Goal: Task Accomplishment & Management: Use online tool/utility

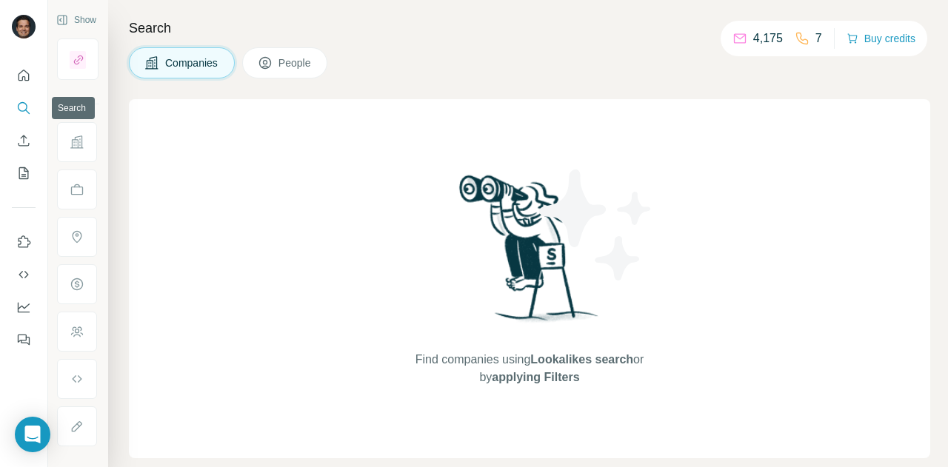
click at [21, 107] on icon "Search" at bounding box center [23, 108] width 15 height 15
click at [25, 168] on icon "My lists" at bounding box center [24, 173] width 10 height 12
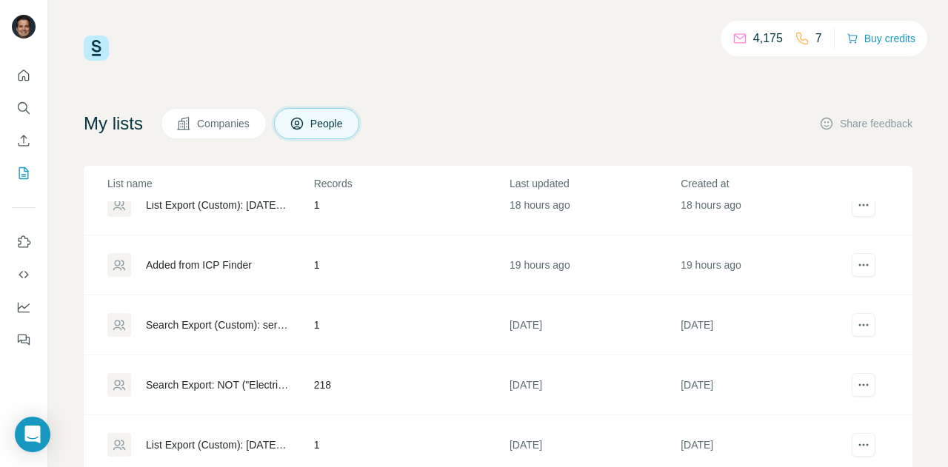
scroll to position [148, 0]
click at [225, 145] on div "My lists Companies People Share feedback List name Records Last updated Created…" at bounding box center [498, 337] width 828 height 458
click at [234, 122] on span "Companies" at bounding box center [224, 123] width 54 height 15
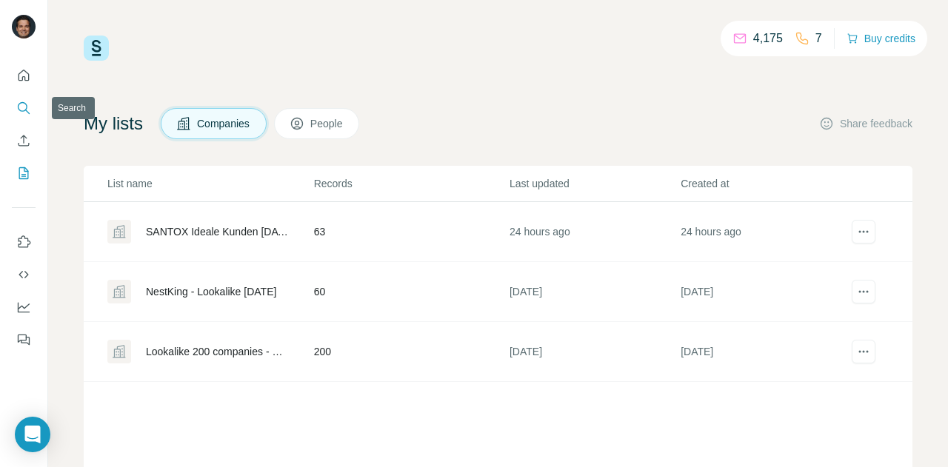
click at [24, 104] on icon "Search" at bounding box center [23, 108] width 15 height 15
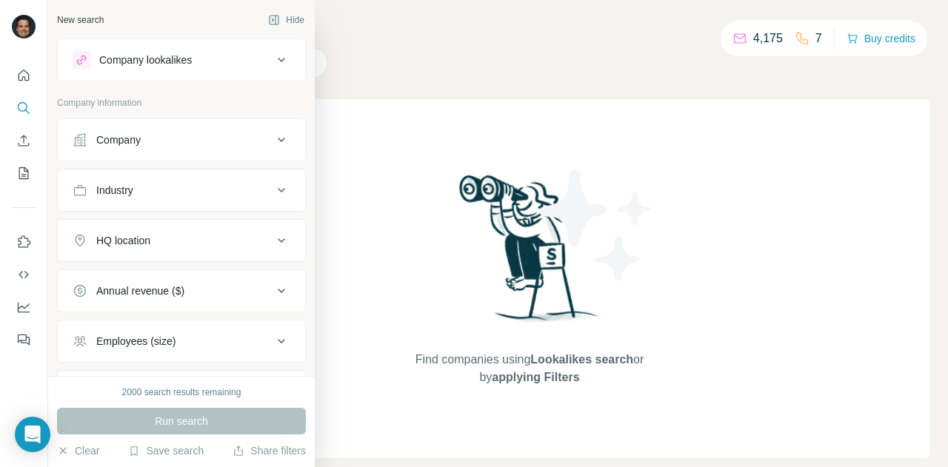
click at [192, 63] on div "Company lookalikes" at bounding box center [145, 60] width 93 height 15
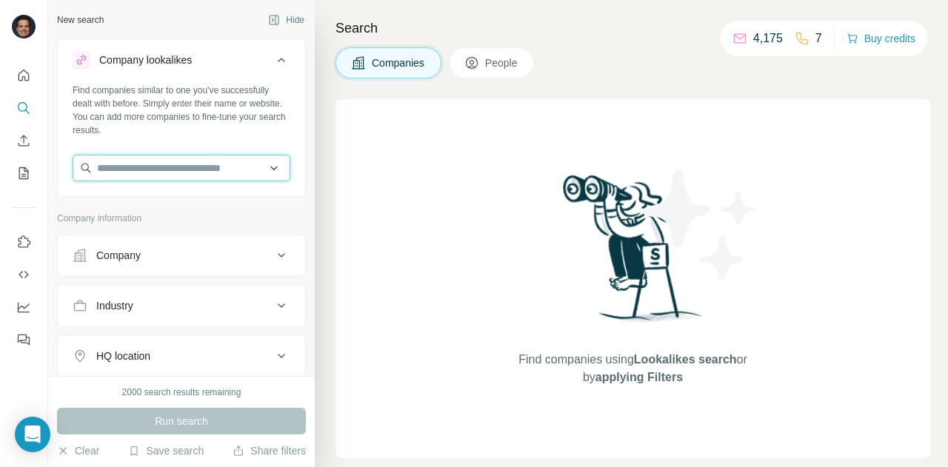
click at [177, 168] on input "text" at bounding box center [182, 168] width 218 height 27
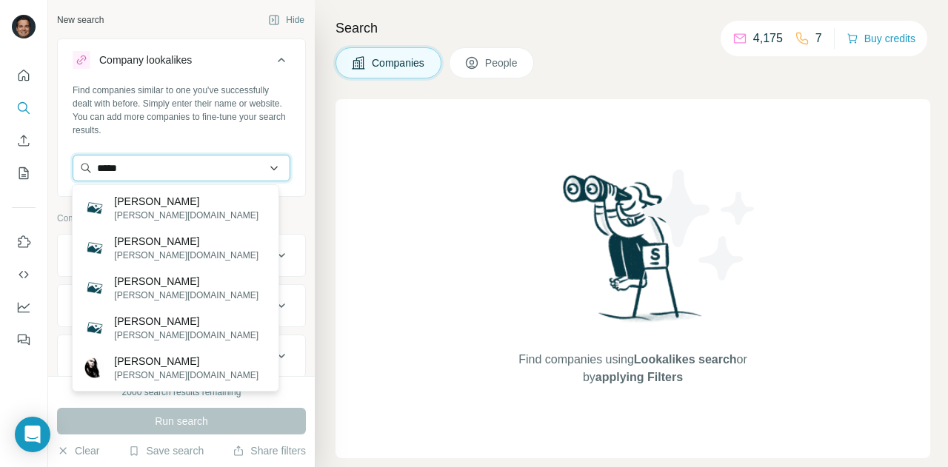
click at [189, 171] on input "*****" at bounding box center [182, 168] width 218 height 27
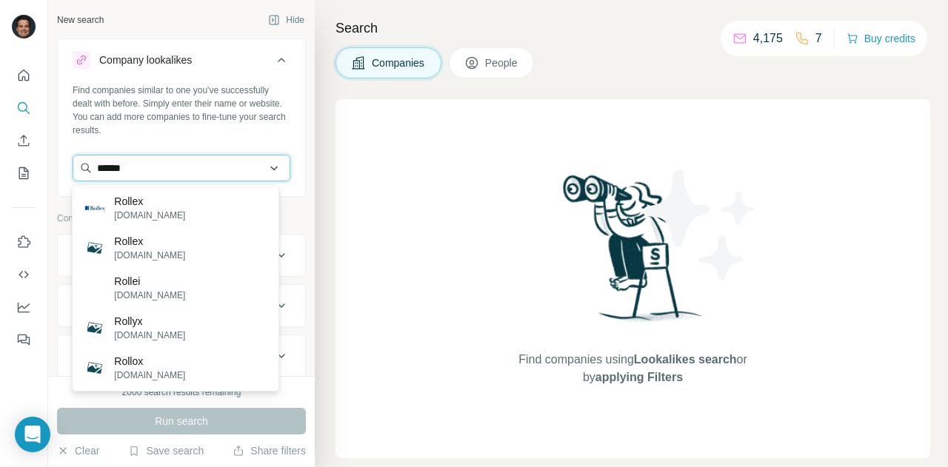
click at [204, 165] on input "******" at bounding box center [182, 168] width 218 height 27
paste input "**********"
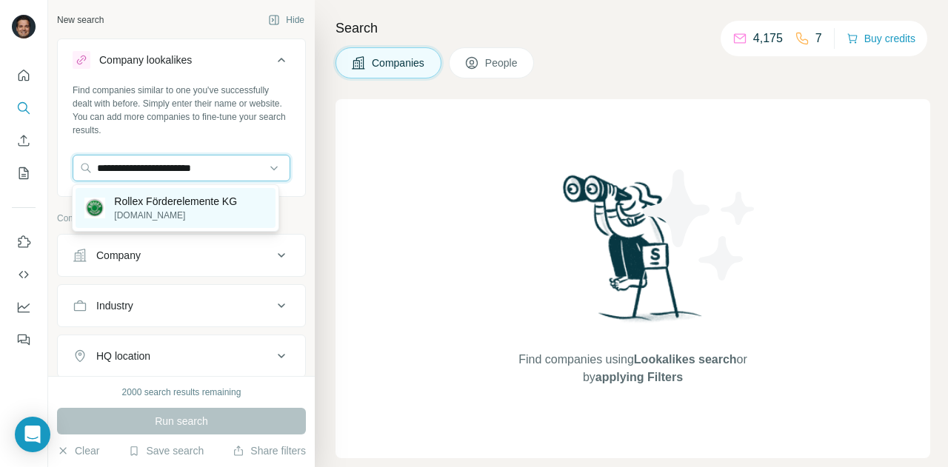
type input "**********"
click at [192, 201] on p "Rollex Förderelemente KG" at bounding box center [175, 201] width 123 height 15
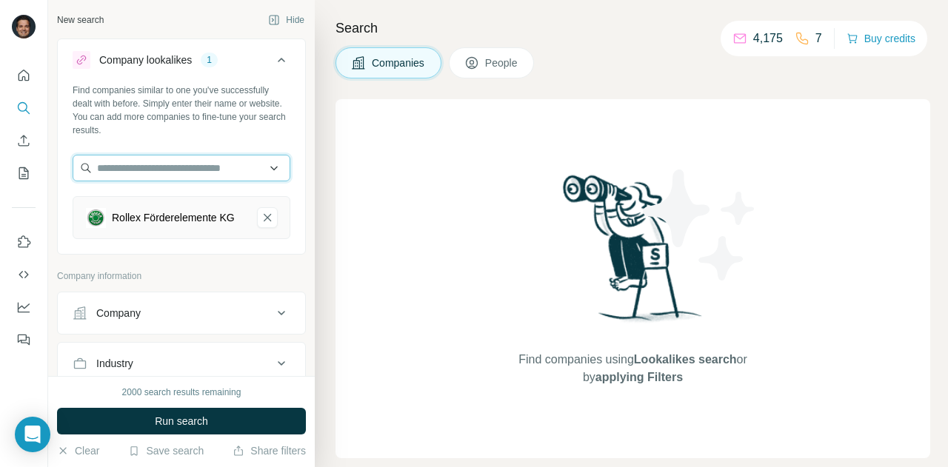
click at [212, 166] on input "text" at bounding box center [182, 168] width 218 height 27
paste input "**********"
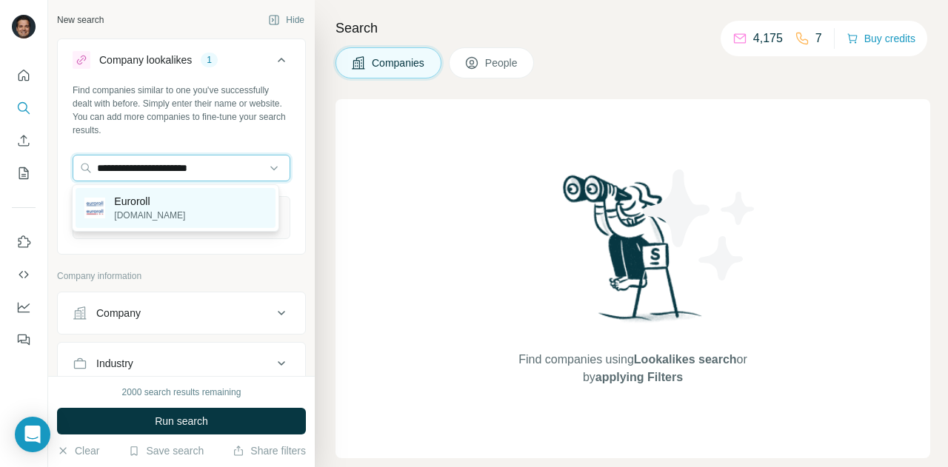
type input "**********"
click at [191, 200] on div "Euroroll [DOMAIN_NAME]" at bounding box center [175, 208] width 199 height 40
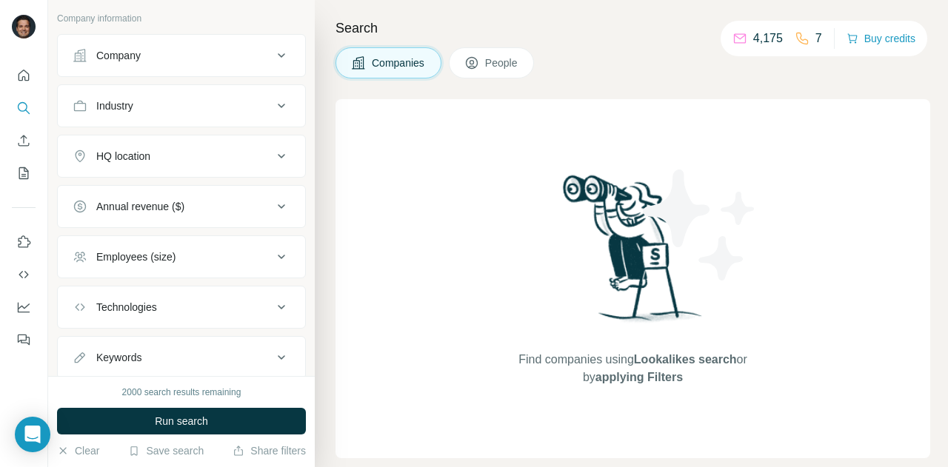
scroll to position [355, 0]
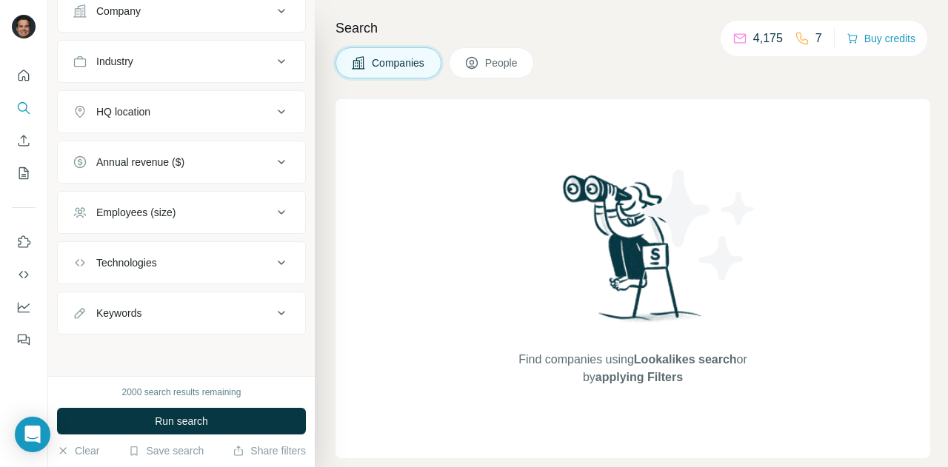
click at [207, 110] on div "HQ location" at bounding box center [173, 111] width 200 height 15
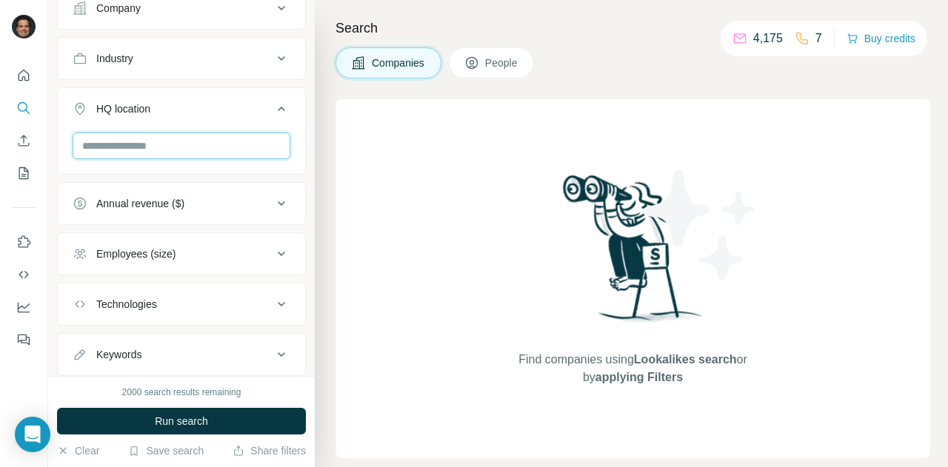
click at [198, 144] on input "text" at bounding box center [182, 146] width 218 height 27
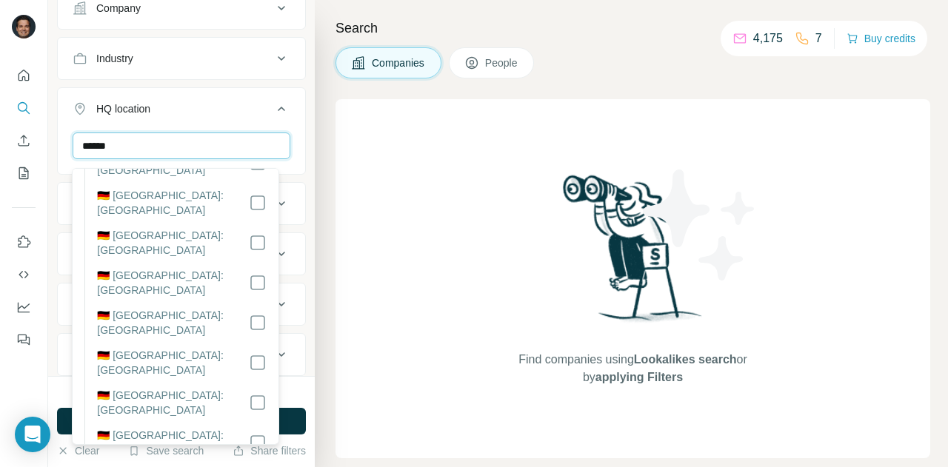
scroll to position [208, 0]
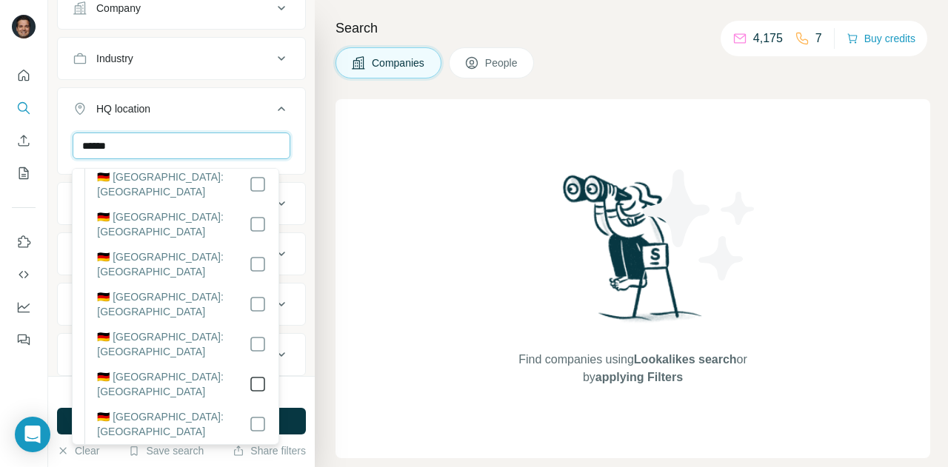
type input "******"
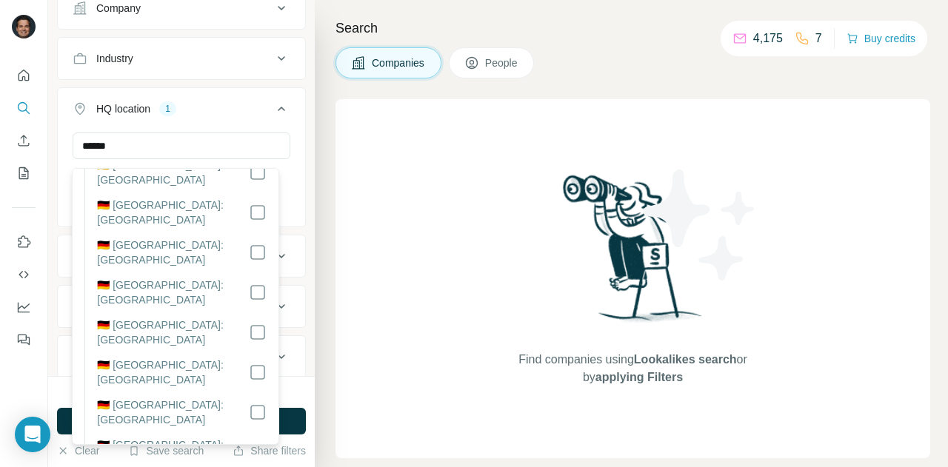
scroll to position [134, 0]
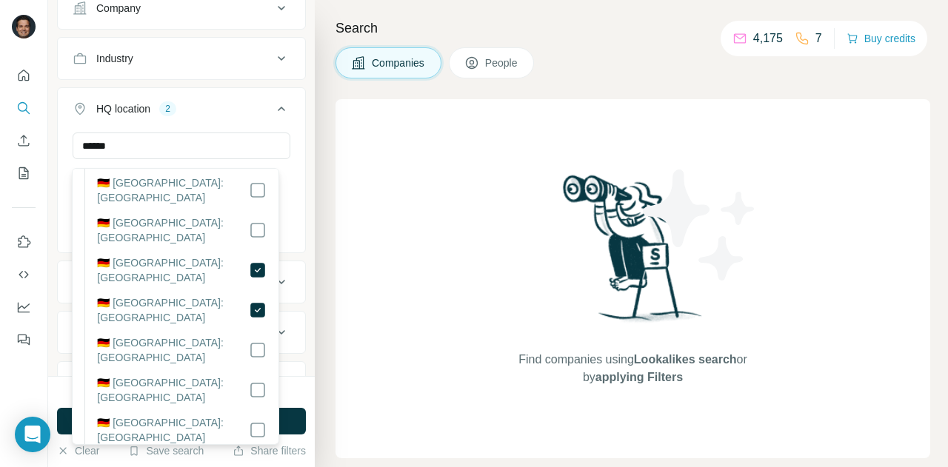
scroll to position [134, 0]
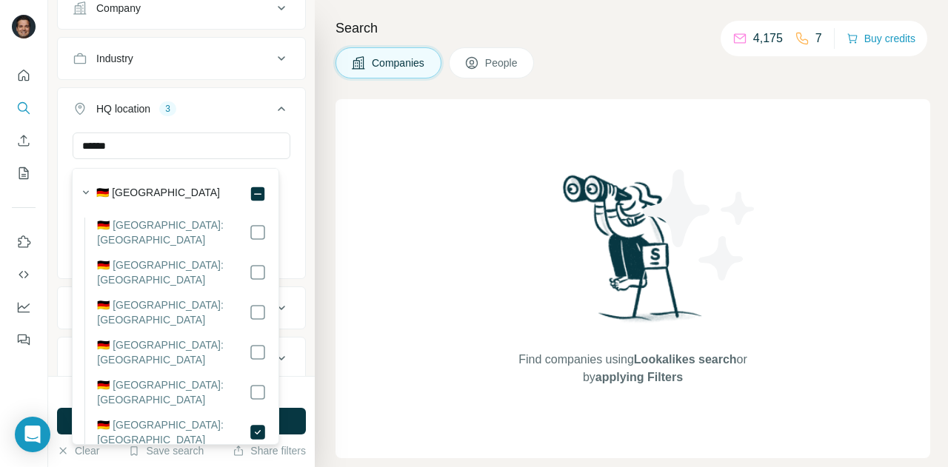
click at [578, 71] on div "Companies People" at bounding box center [632, 62] width 595 height 31
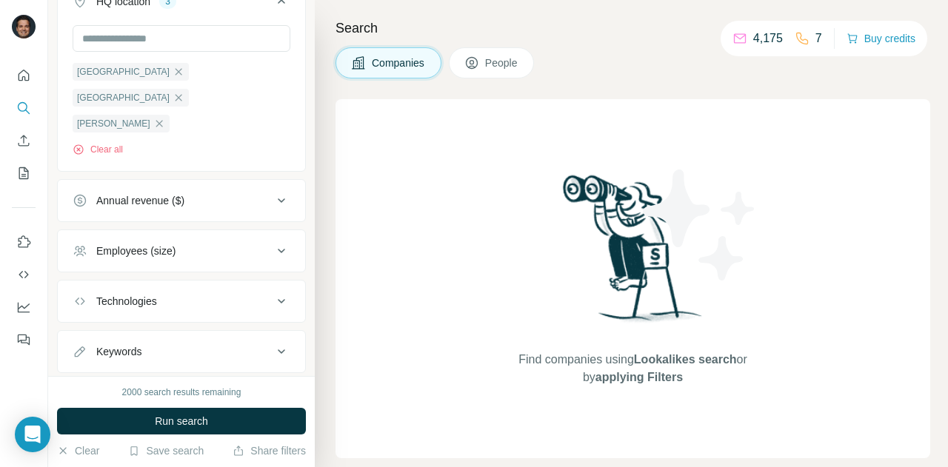
scroll to position [478, 0]
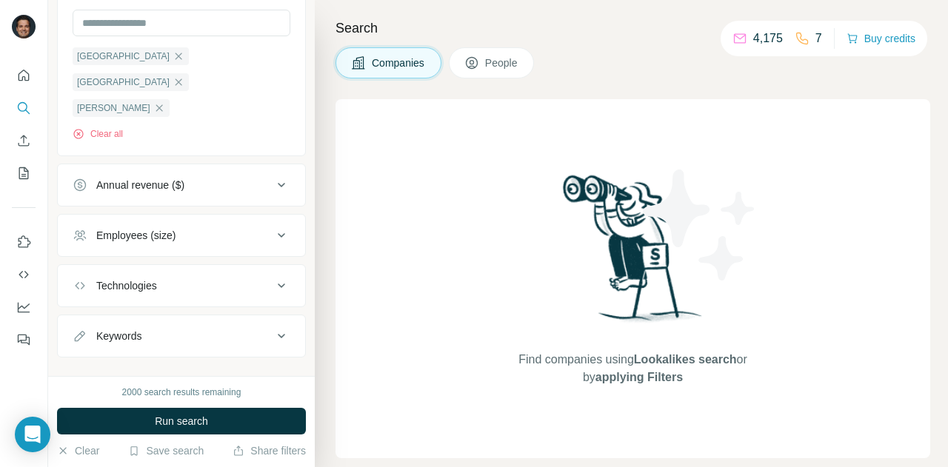
click at [219, 228] on div "Employees (size)" at bounding box center [173, 235] width 200 height 15
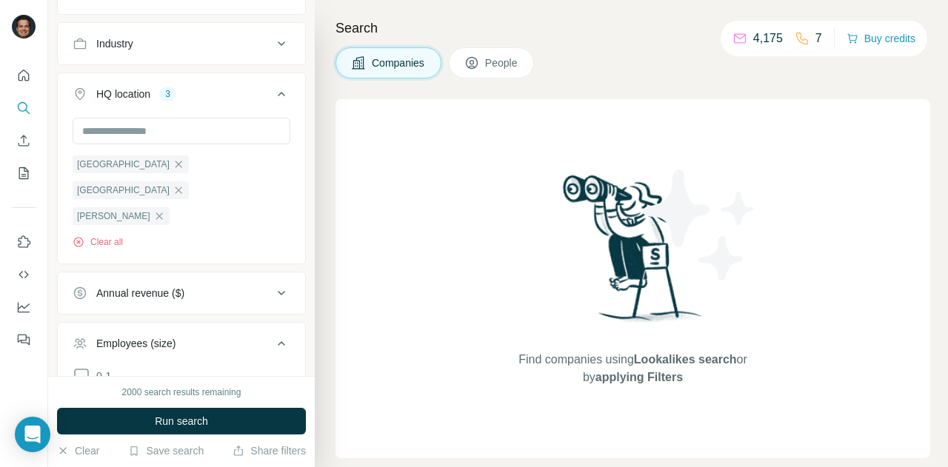
scroll to position [592, 0]
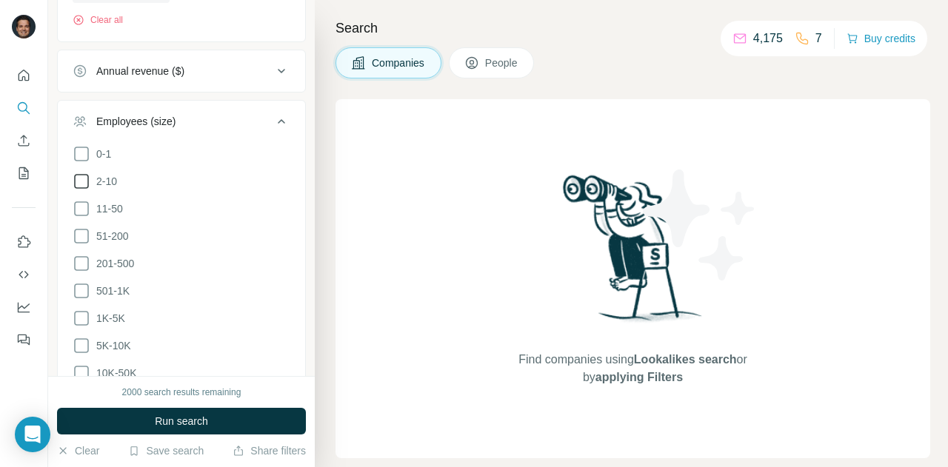
click at [80, 173] on icon at bounding box center [82, 182] width 18 height 18
click at [78, 174] on icon at bounding box center [81, 181] width 15 height 15
click at [79, 200] on icon at bounding box center [82, 209] width 18 height 18
click at [78, 227] on icon at bounding box center [82, 236] width 18 height 18
click at [204, 421] on span "Run search" at bounding box center [181, 421] width 53 height 15
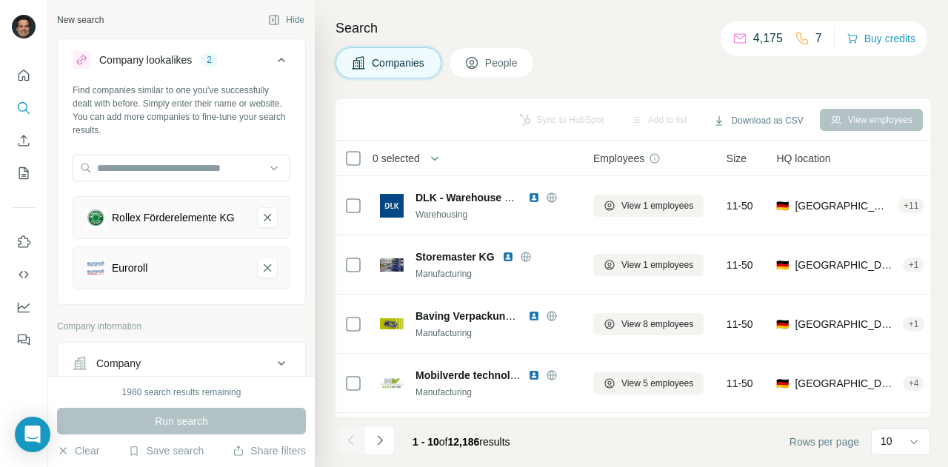
click at [609, 50] on div "Companies People" at bounding box center [632, 62] width 595 height 31
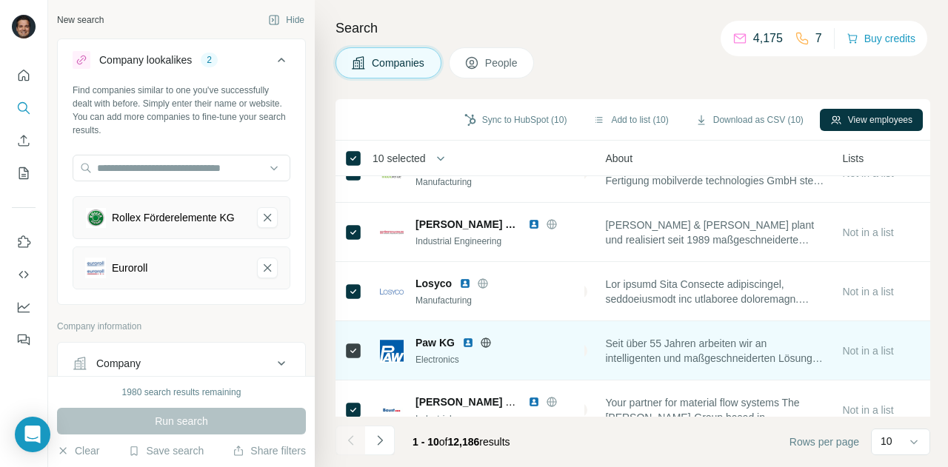
scroll to position [210, 333]
click at [487, 341] on icon at bounding box center [486, 343] width 12 height 12
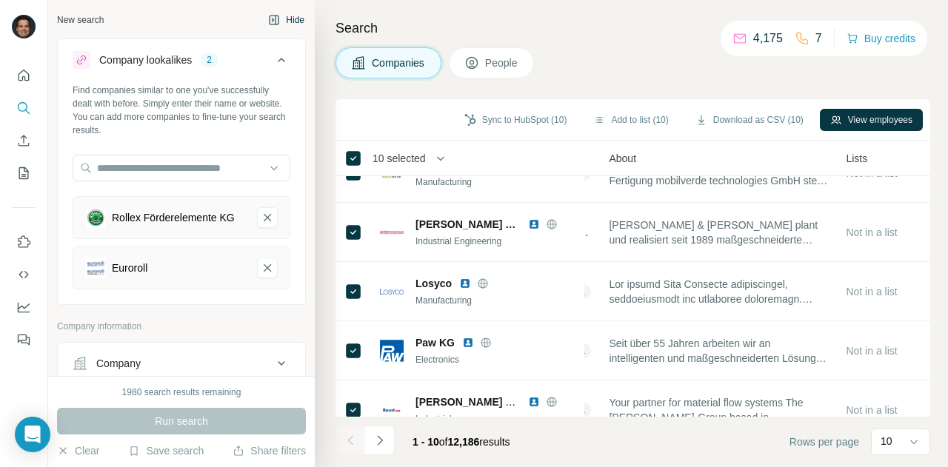
click at [277, 16] on button "Hide" at bounding box center [286, 20] width 57 height 22
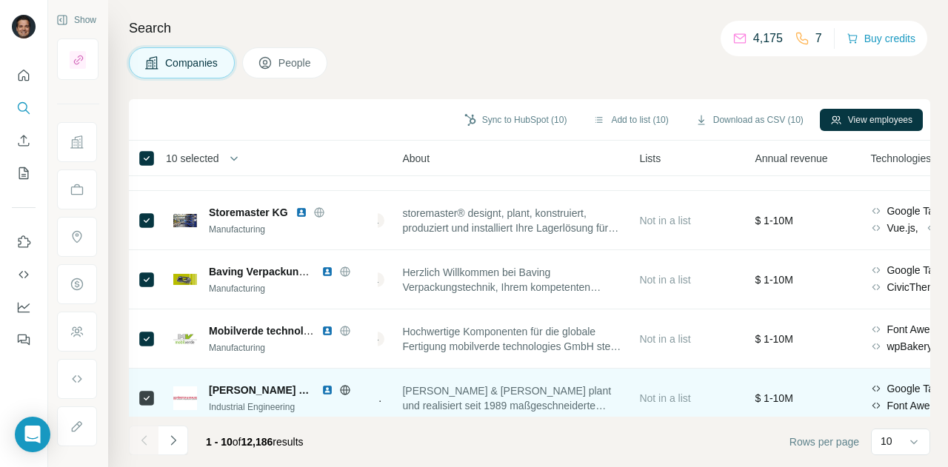
scroll to position [0, 333]
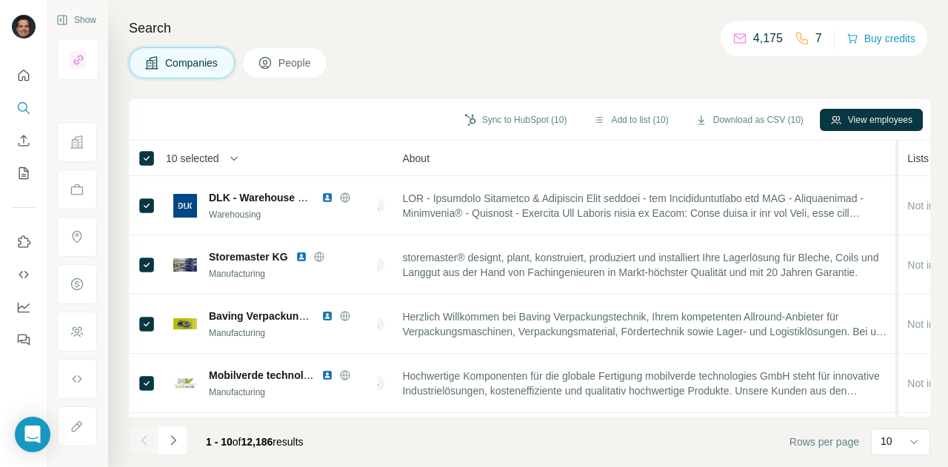
drag, startPoint x: 635, startPoint y: 152, endPoint x: 905, endPoint y: 156, distance: 269.5
click at [0, 0] on tr "10 selected Companies Employees Size HQ location About Lists Annual revenue Tec…" at bounding box center [0, 0] width 0 height 0
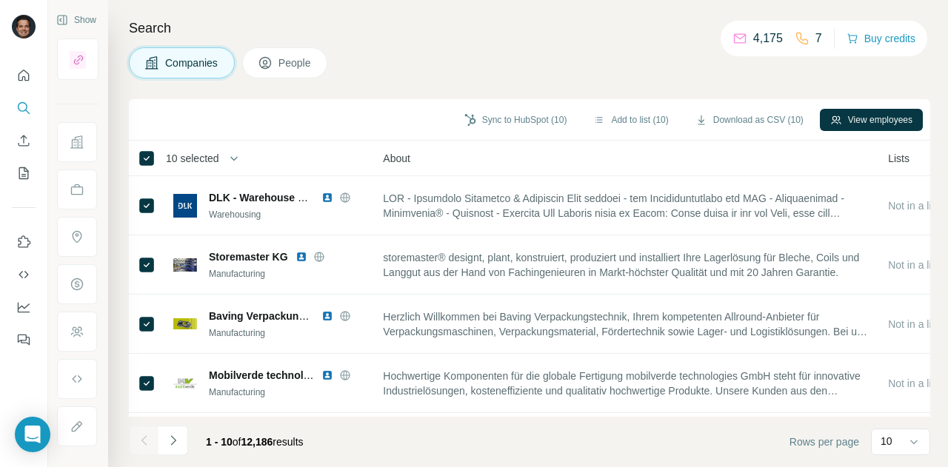
drag, startPoint x: 395, startPoint y: 151, endPoint x: 381, endPoint y: 159, distance: 16.9
click at [0, 0] on tr "10 selected Companies Employees Size HQ location About Lists Annual revenue Tec…" at bounding box center [0, 0] width 0 height 0
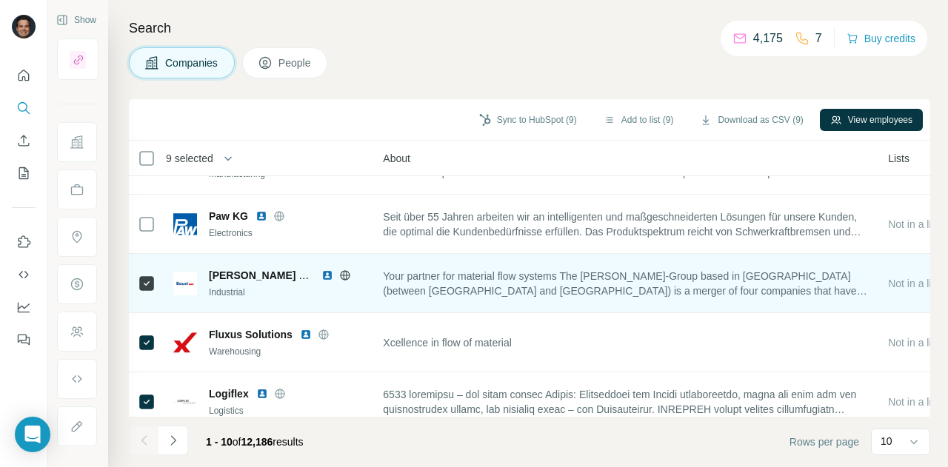
scroll to position [358, 333]
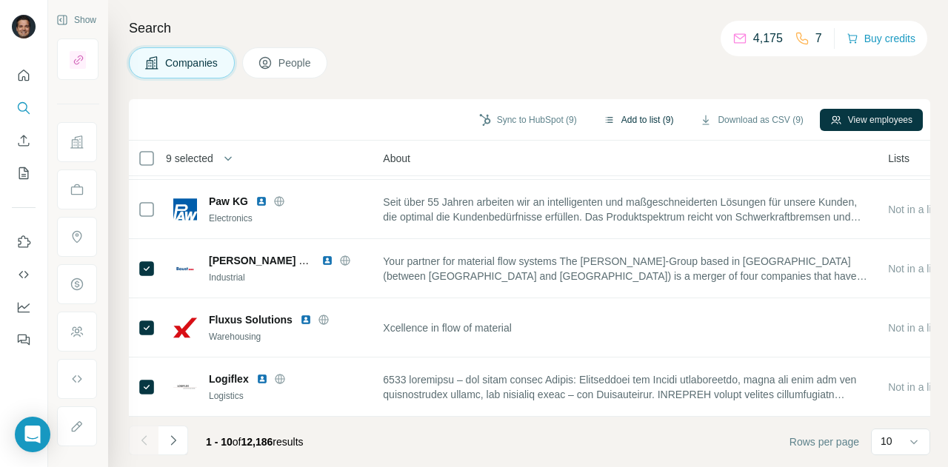
click at [633, 118] on button "Add to list (9)" at bounding box center [638, 120] width 91 height 22
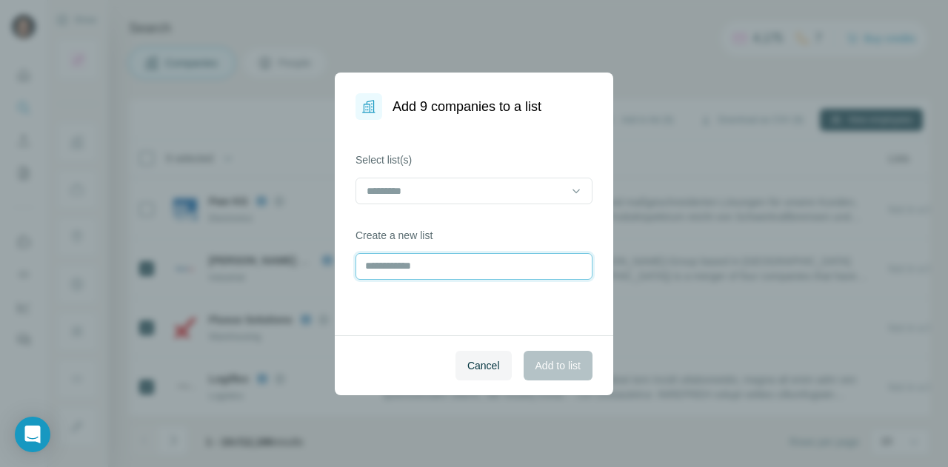
click at [471, 258] on input "text" at bounding box center [473, 266] width 237 height 27
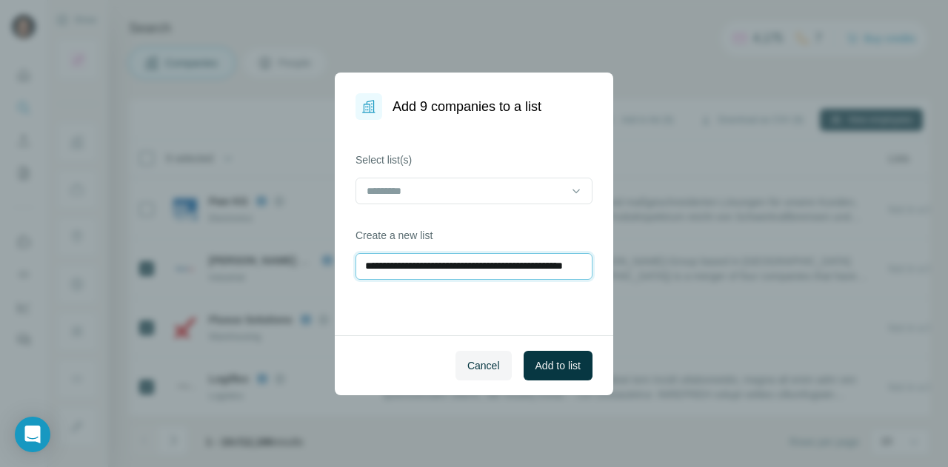
scroll to position [0, 43]
type input "**********"
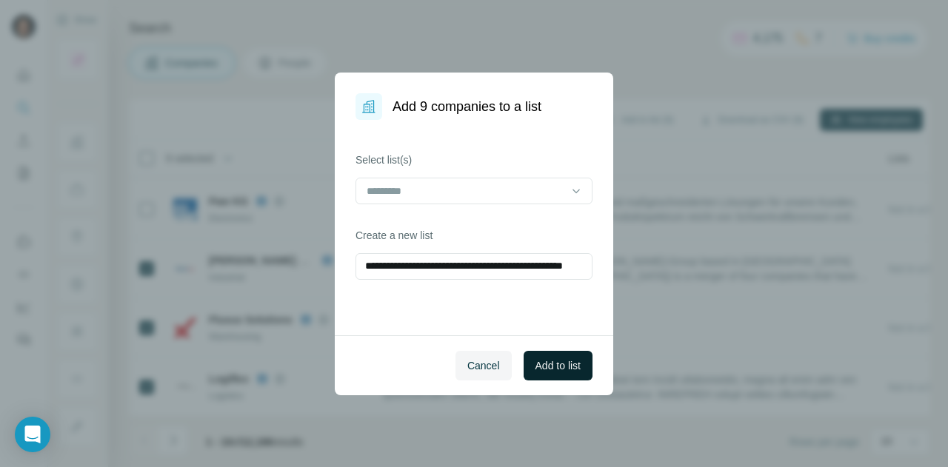
click at [566, 364] on span "Add to list" at bounding box center [557, 365] width 45 height 15
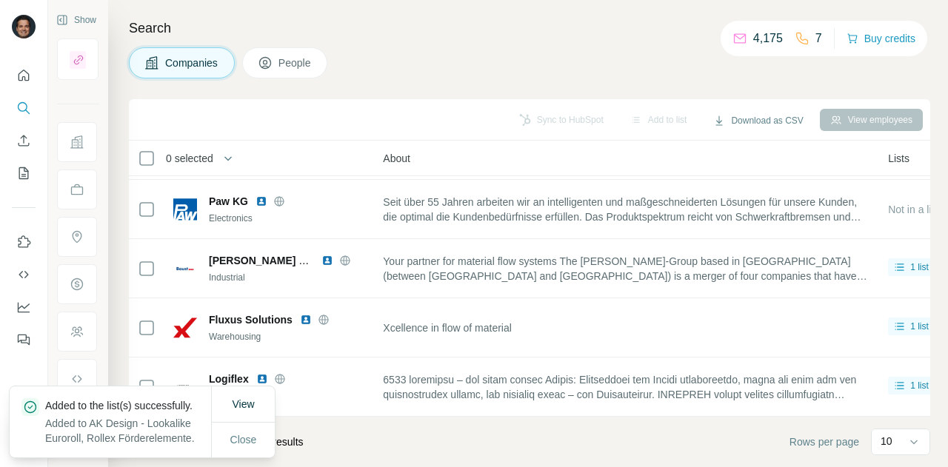
click at [357, 442] on footer "1 - 10 of 12,186 results Rows per page 10" at bounding box center [529, 442] width 801 height 50
click at [239, 432] on span "Close" at bounding box center [243, 439] width 27 height 15
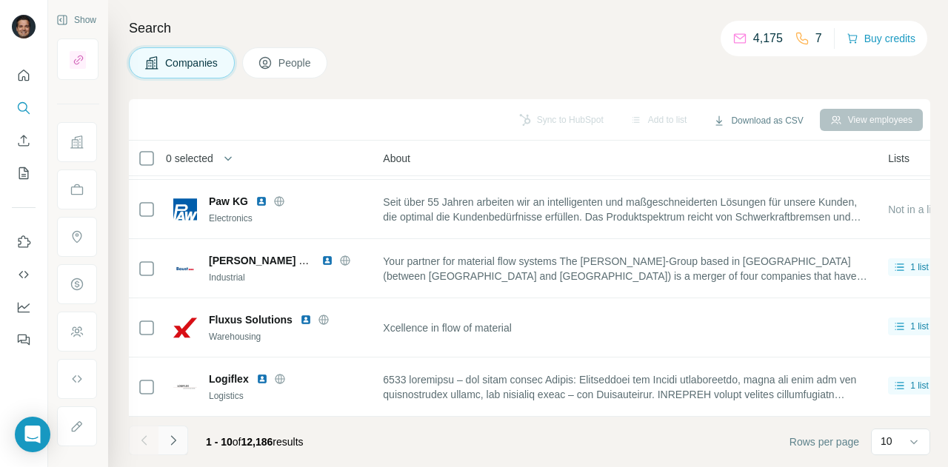
click at [175, 440] on icon "Navigate to next page" at bounding box center [173, 440] width 15 height 15
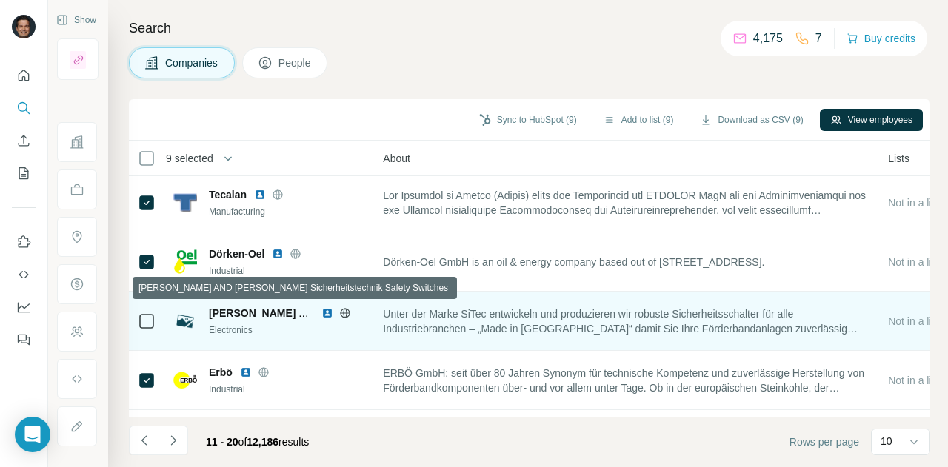
scroll to position [0, 333]
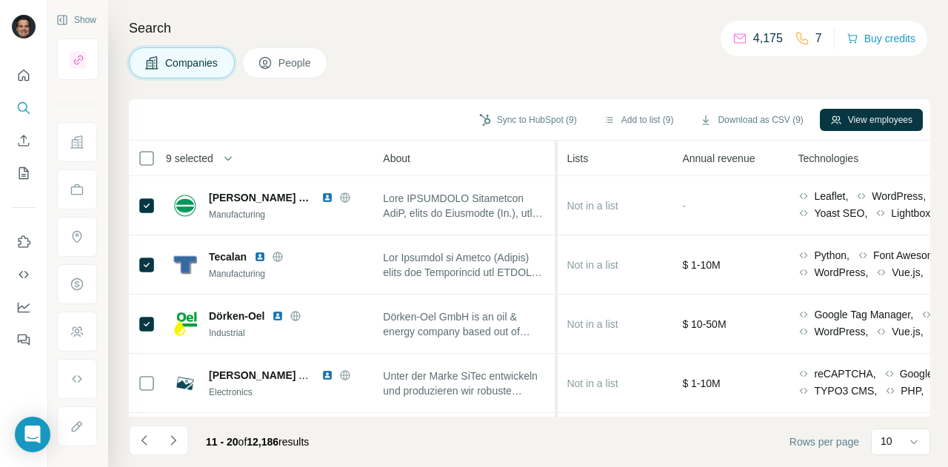
drag, startPoint x: 883, startPoint y: 154, endPoint x: 563, endPoint y: 170, distance: 320.2
click at [0, 0] on tr "9 selected Companies Employees Size HQ location About Lists Annual revenue Tech…" at bounding box center [0, 0] width 0 height 0
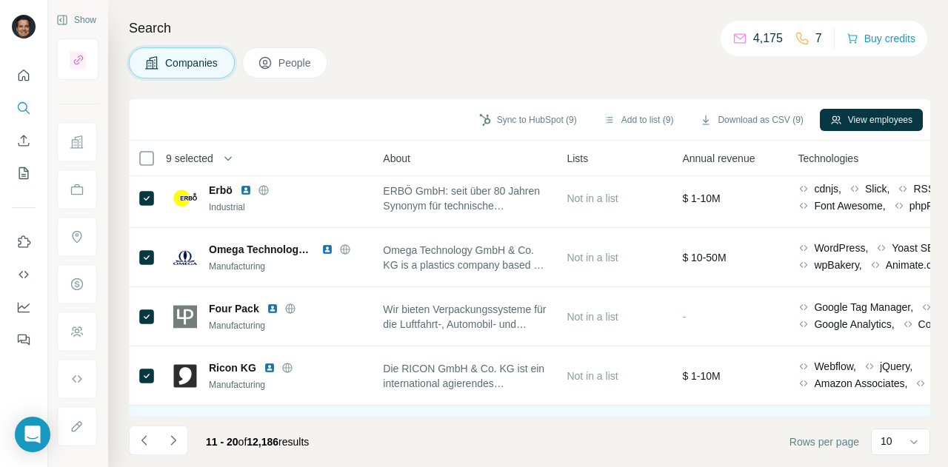
scroll to position [358, 333]
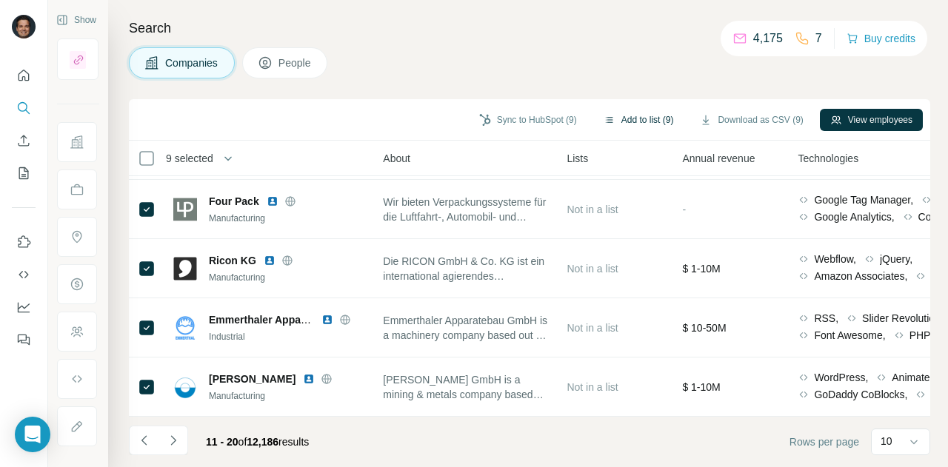
click at [644, 120] on button "Add to list (9)" at bounding box center [638, 120] width 91 height 22
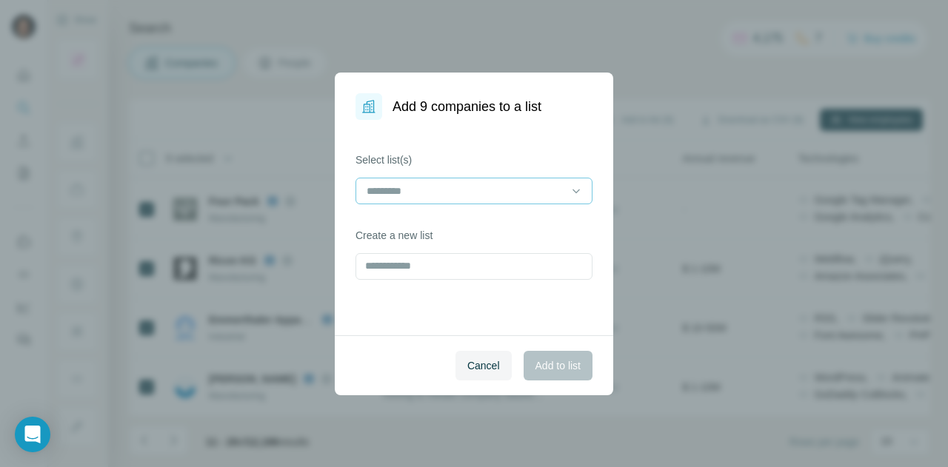
click at [473, 189] on input at bounding box center [465, 191] width 200 height 16
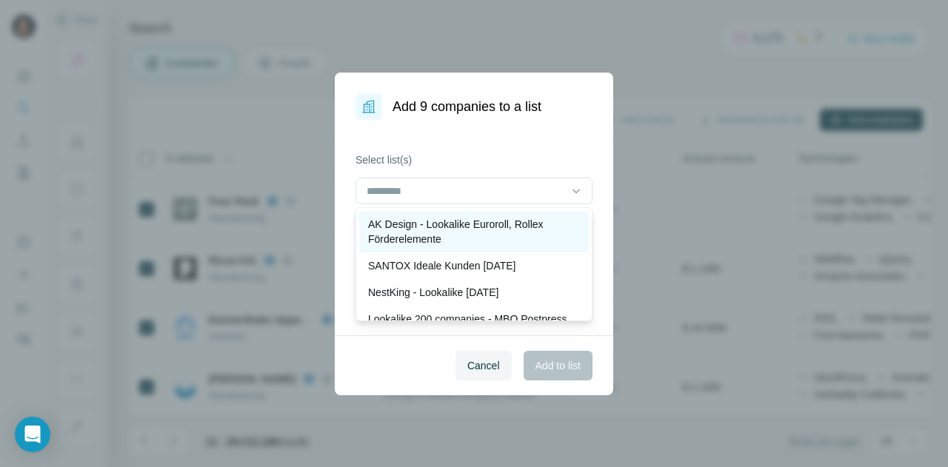
click at [463, 224] on p "AK Design - Lookalike Euroroll, Rollex Förderelemente" at bounding box center [474, 232] width 212 height 30
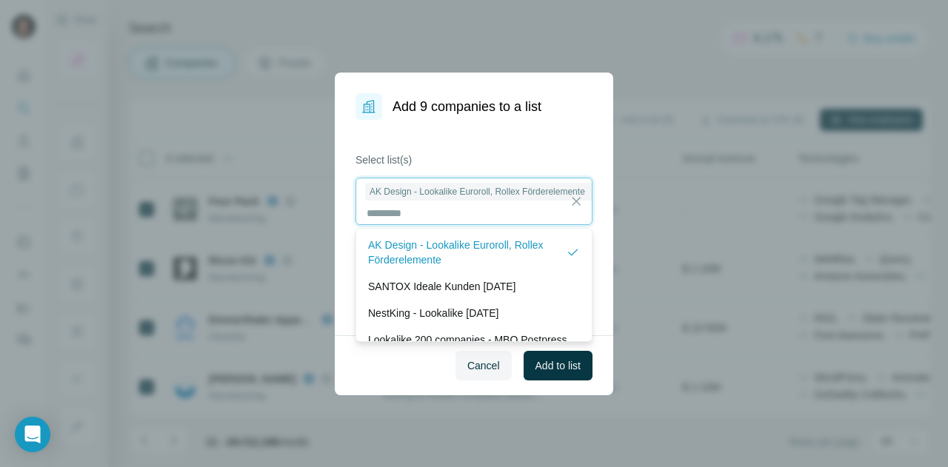
scroll to position [1, 0]
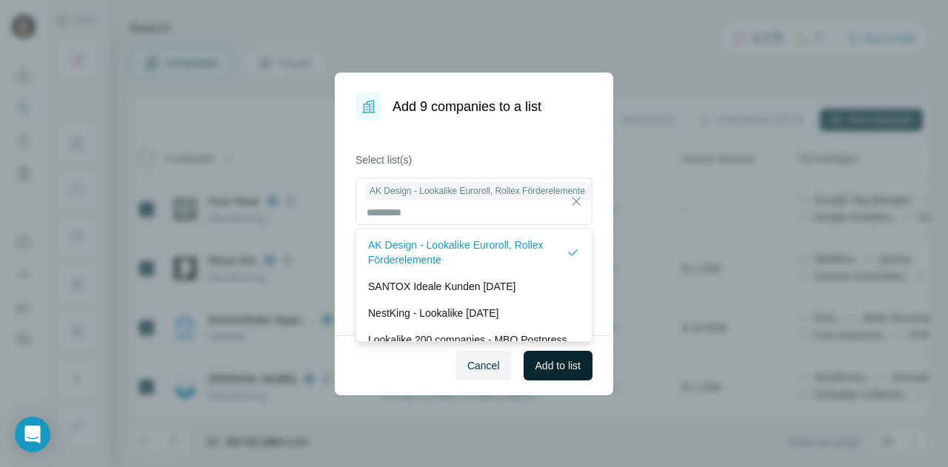
click at [561, 364] on span "Add to list" at bounding box center [557, 365] width 45 height 15
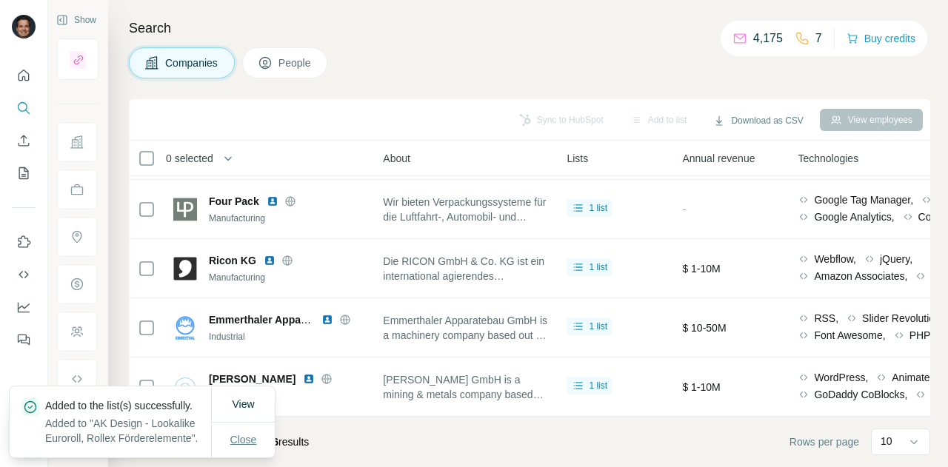
click at [244, 433] on span "Close" at bounding box center [243, 439] width 27 height 15
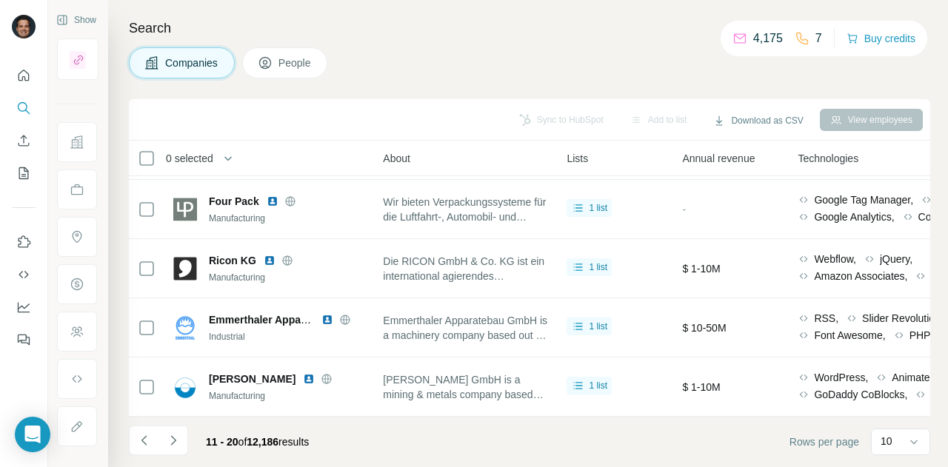
click at [176, 440] on icon "Navigate to next page" at bounding box center [173, 440] width 15 height 15
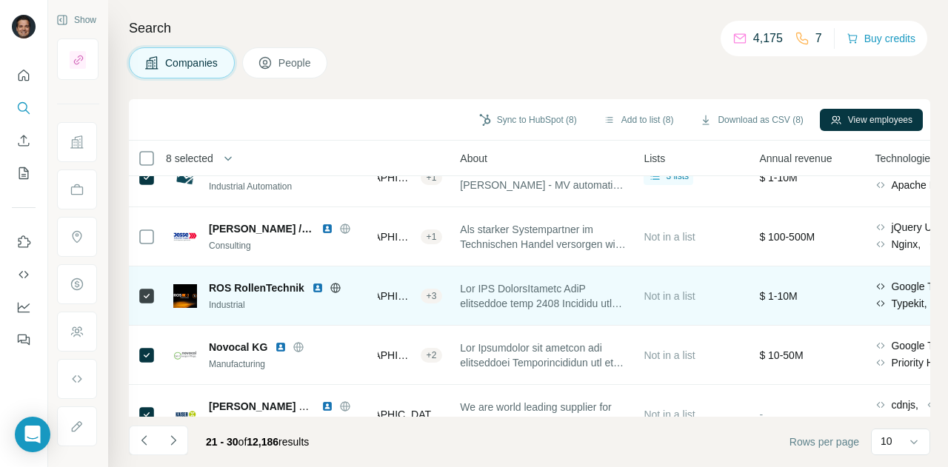
scroll to position [0, 256]
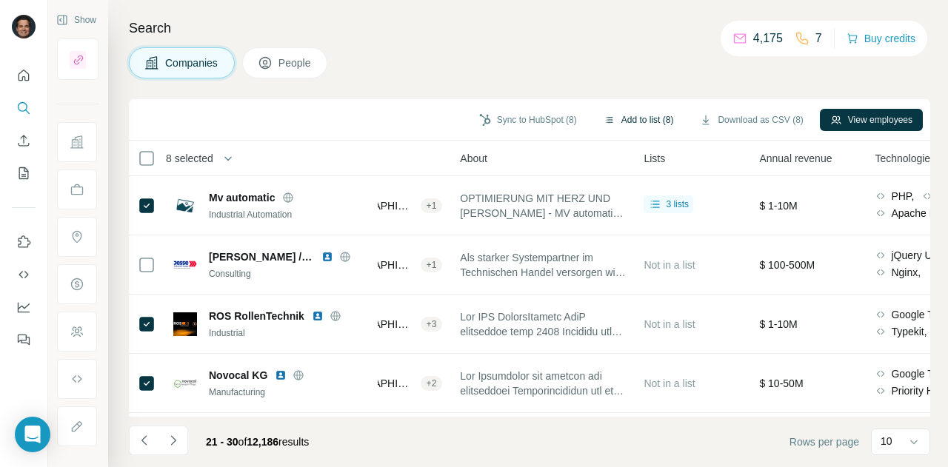
click at [647, 117] on button "Add to list (8)" at bounding box center [638, 120] width 91 height 22
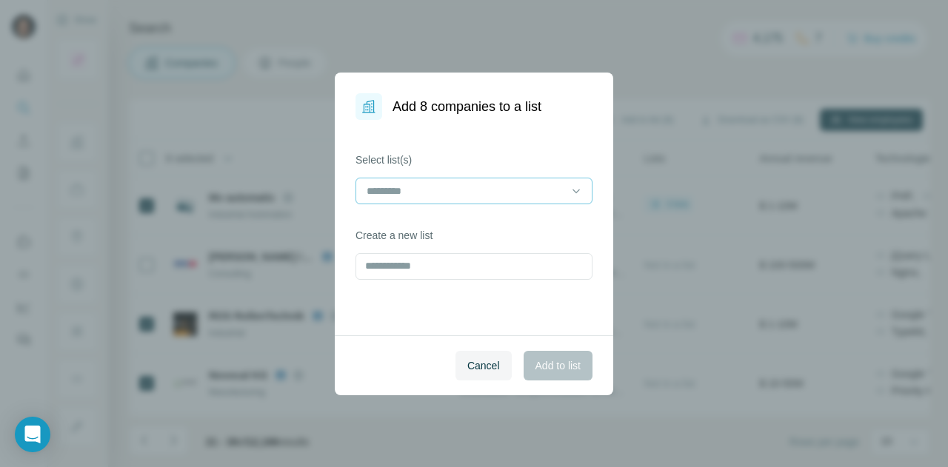
click at [480, 181] on div at bounding box center [465, 190] width 200 height 25
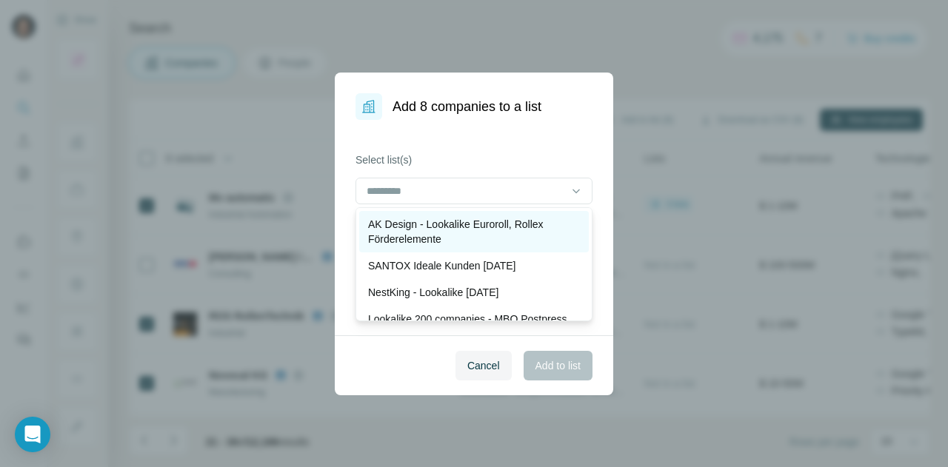
click at [461, 224] on p "AK Design - Lookalike Euroroll, Rollex Förderelemente" at bounding box center [474, 232] width 212 height 30
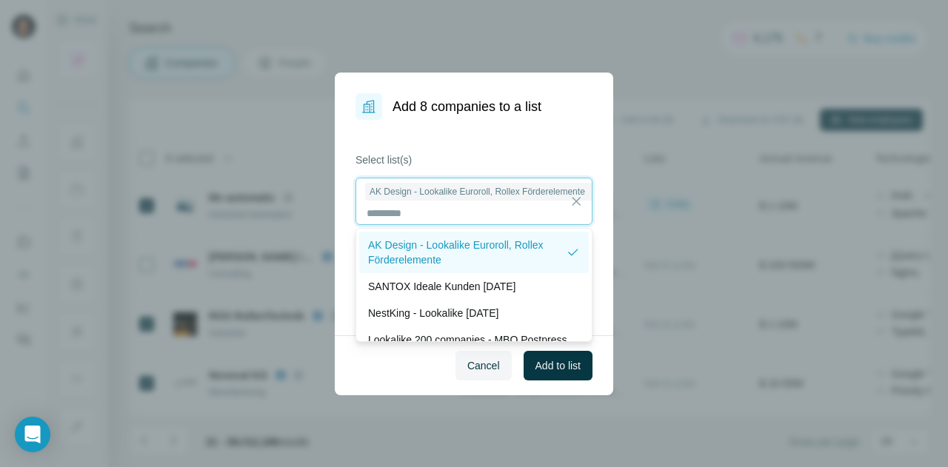
scroll to position [1, 0]
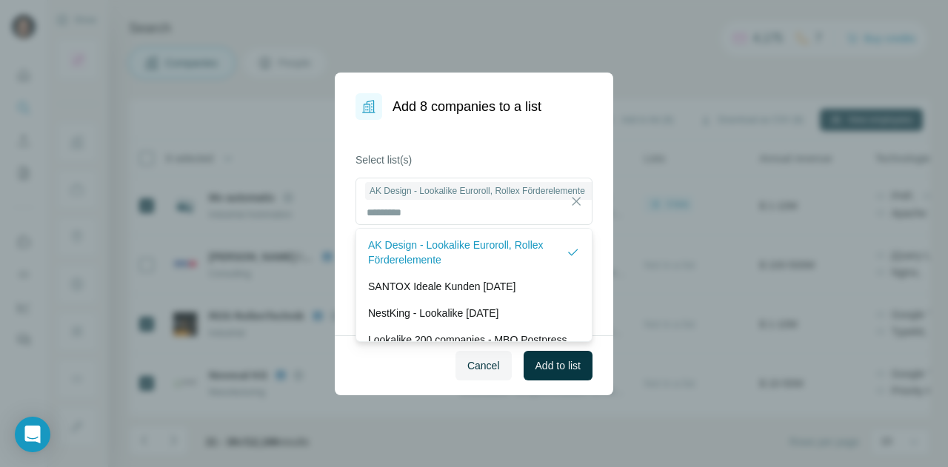
click at [526, 130] on div "Select list(s) AK Design - Lookalike Euroroll, Rollex Förderelemente Create a n…" at bounding box center [474, 227] width 278 height 215
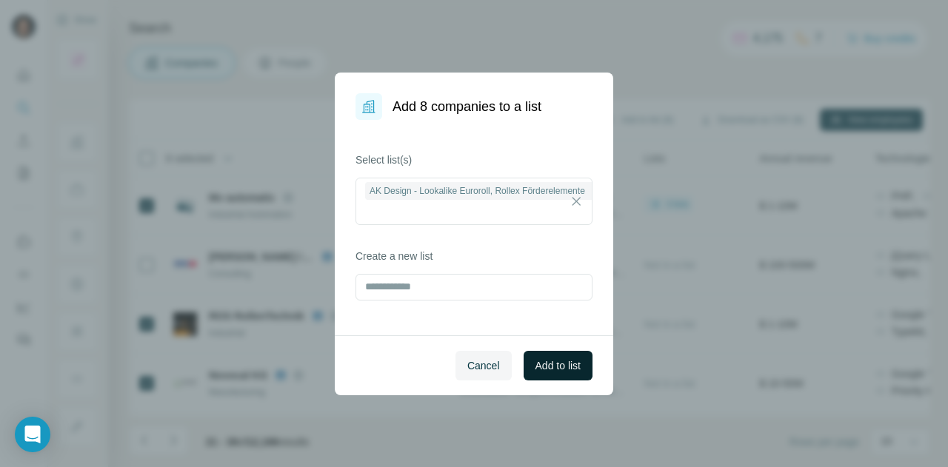
click at [552, 362] on span "Add to list" at bounding box center [557, 365] width 45 height 15
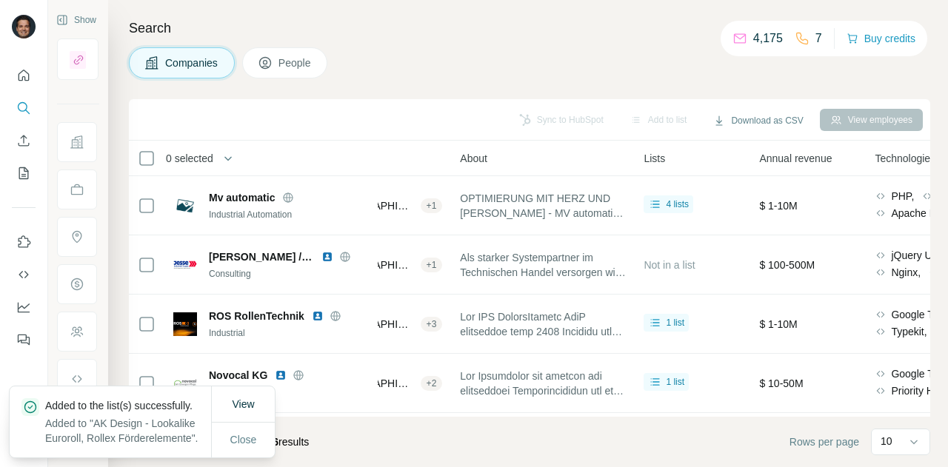
drag, startPoint x: 240, startPoint y: 429, endPoint x: 281, endPoint y: 417, distance: 43.1
click at [241, 432] on span "Close" at bounding box center [243, 439] width 27 height 15
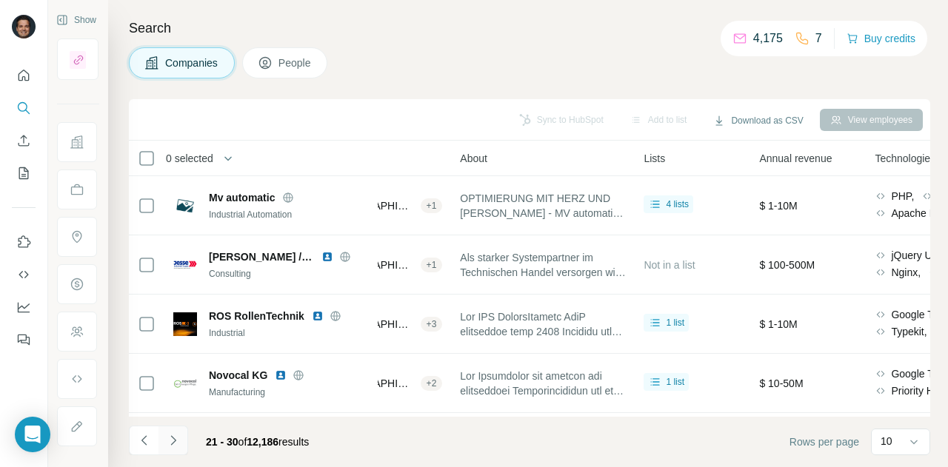
click at [178, 442] on icon "Navigate to next page" at bounding box center [173, 440] width 15 height 15
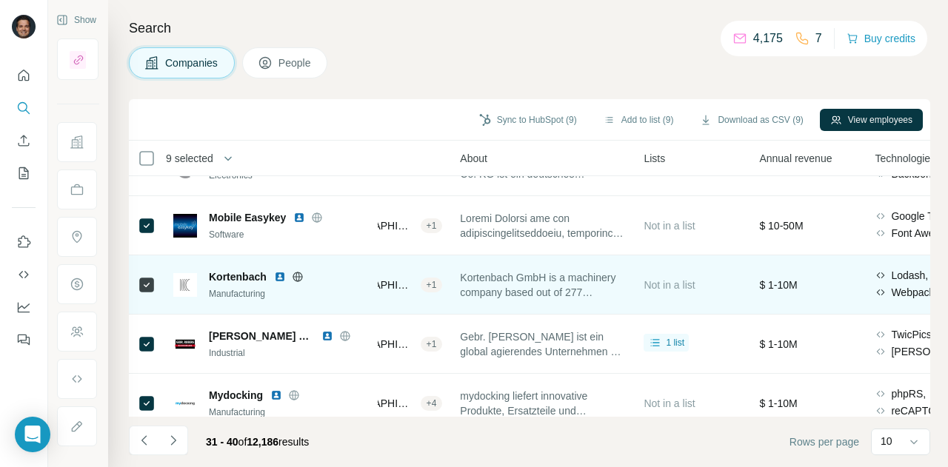
scroll to position [358, 256]
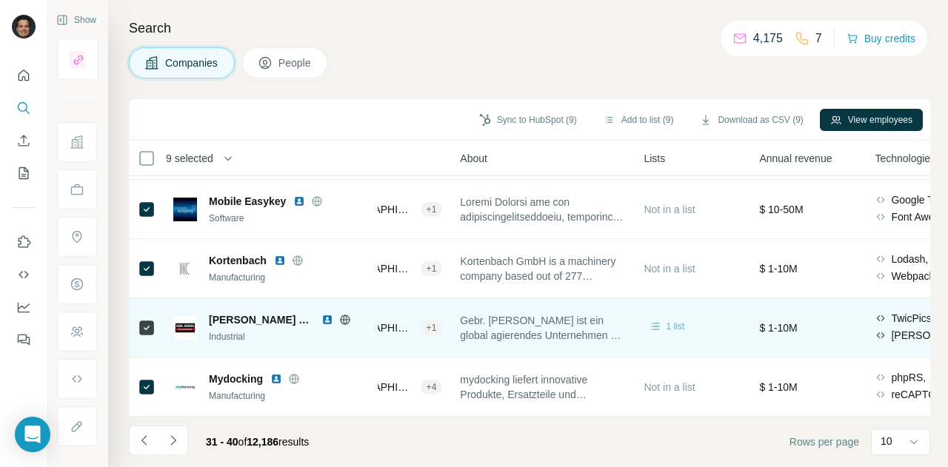
click at [677, 321] on span "1 list" at bounding box center [675, 326] width 19 height 13
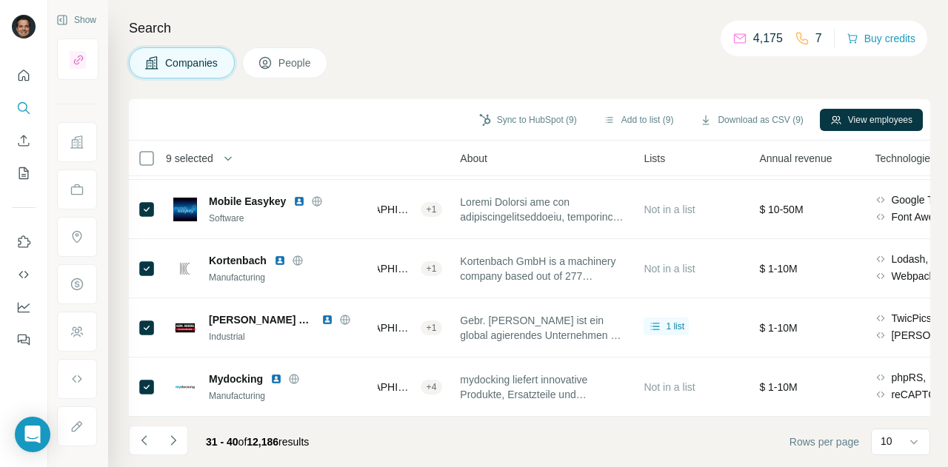
click at [644, 70] on div "Companies People" at bounding box center [529, 62] width 801 height 31
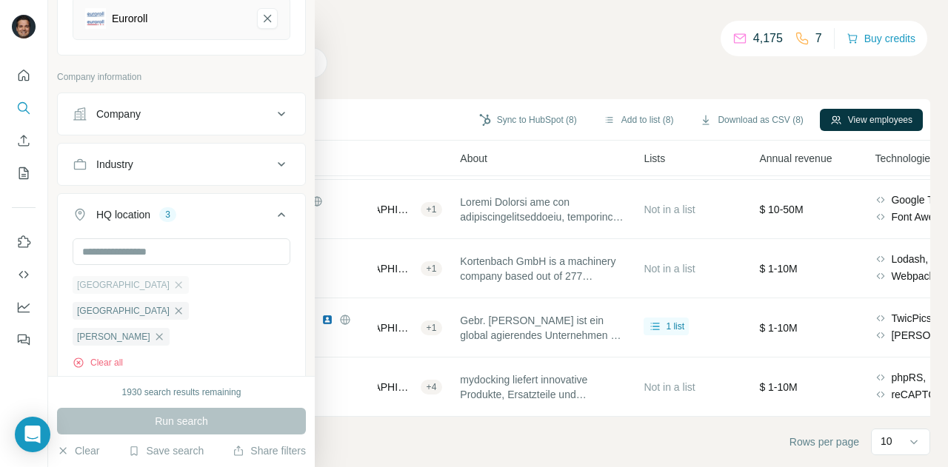
scroll to position [296, 0]
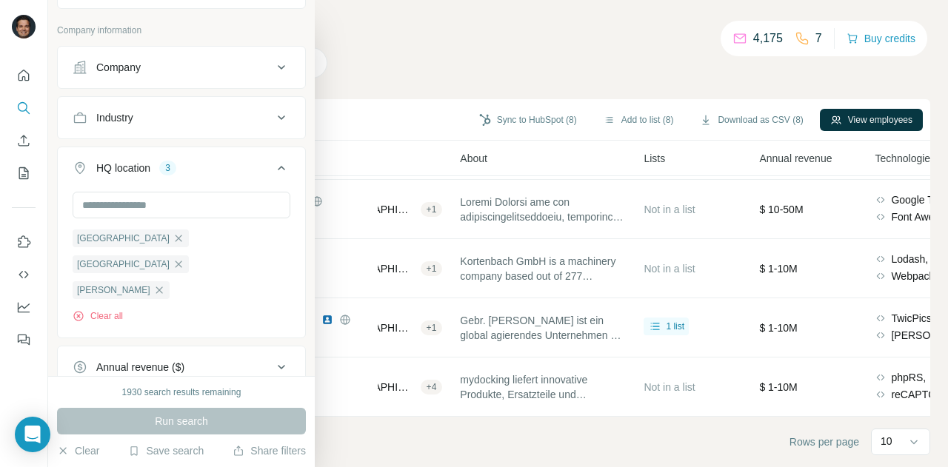
click at [188, 125] on div "Industry" at bounding box center [173, 117] width 200 height 15
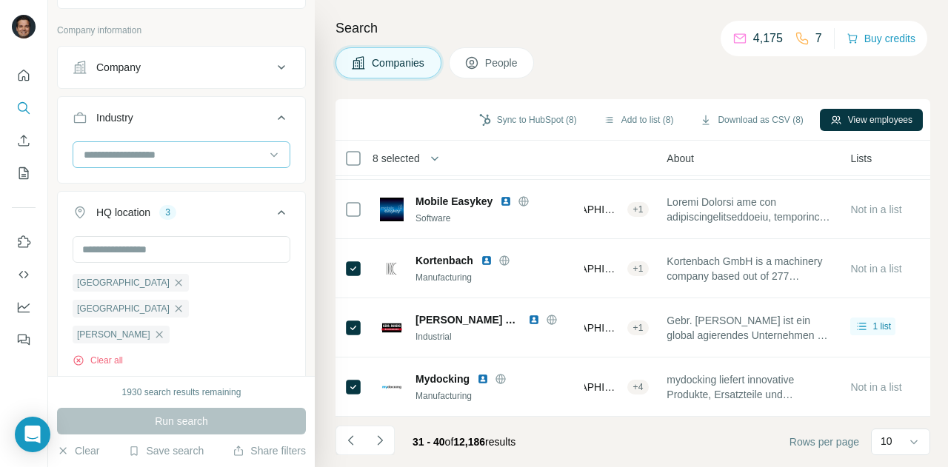
click at [161, 154] on input at bounding box center [173, 155] width 183 height 16
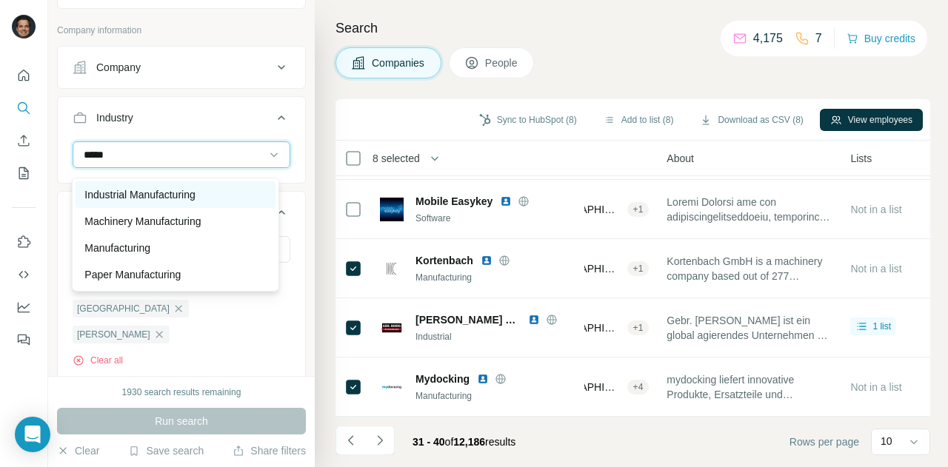
type input "*****"
click at [178, 194] on p "Industrial Manufacturing" at bounding box center [139, 194] width 110 height 15
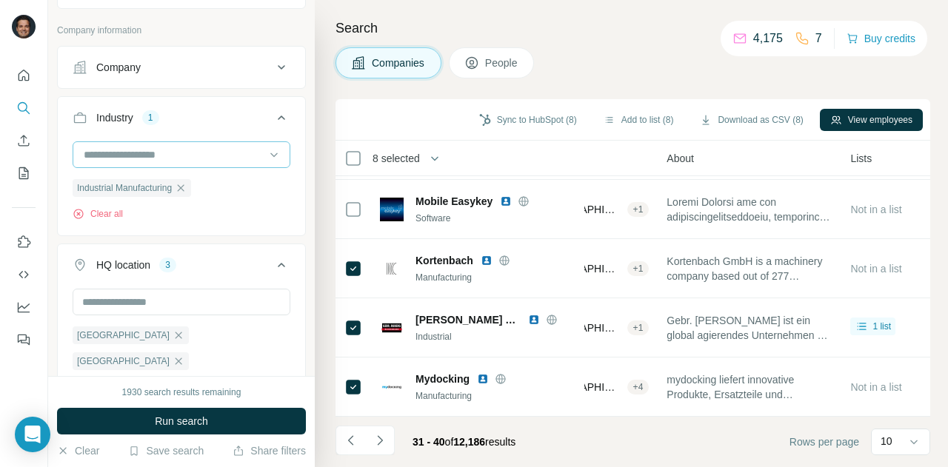
drag, startPoint x: 168, startPoint y: 164, endPoint x: 186, endPoint y: 157, distance: 19.0
click at [168, 163] on input at bounding box center [173, 155] width 183 height 16
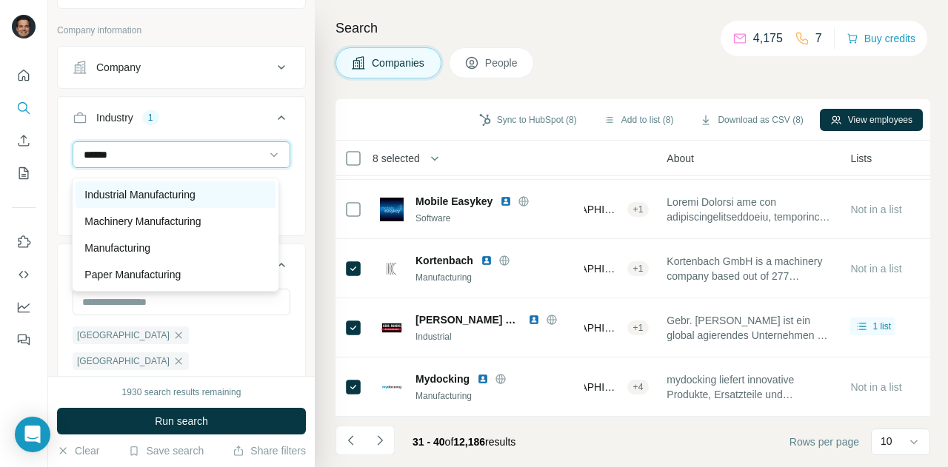
type input "******"
click at [172, 191] on p "Industrial Manufacturing" at bounding box center [139, 194] width 110 height 15
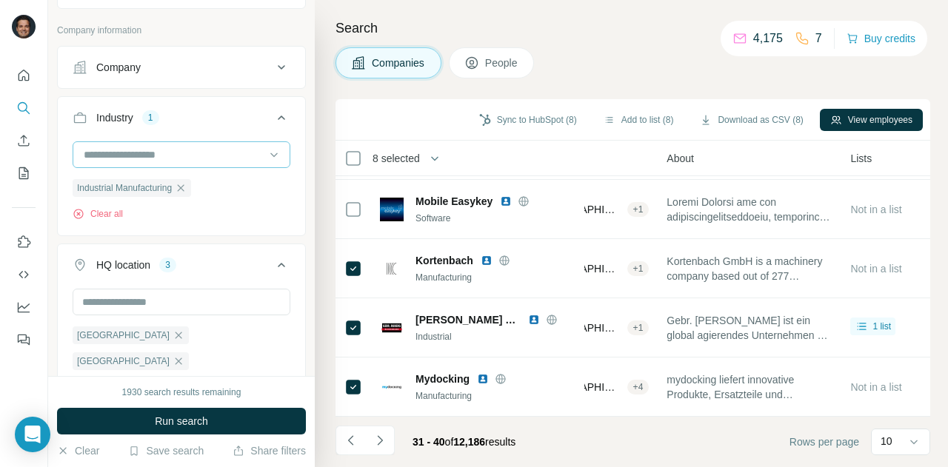
click at [162, 158] on input at bounding box center [173, 155] width 183 height 16
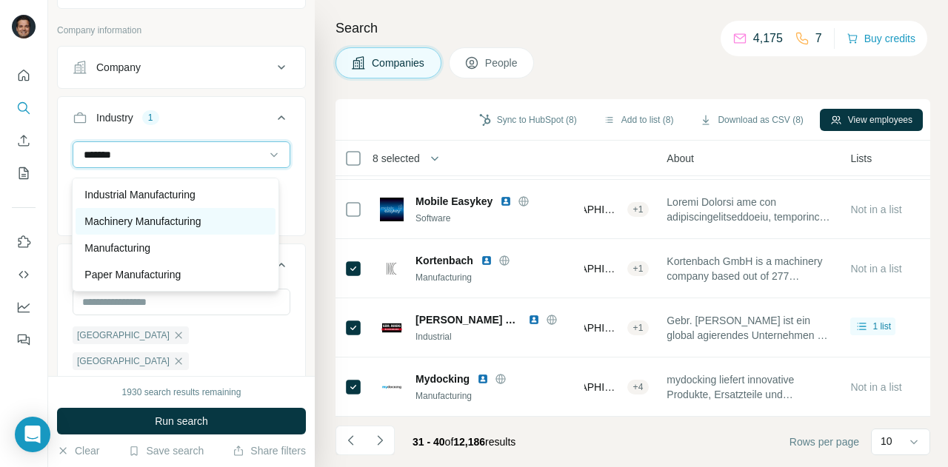
type input "*******"
click at [160, 221] on p "Machinery Manufacturing" at bounding box center [142, 221] width 116 height 15
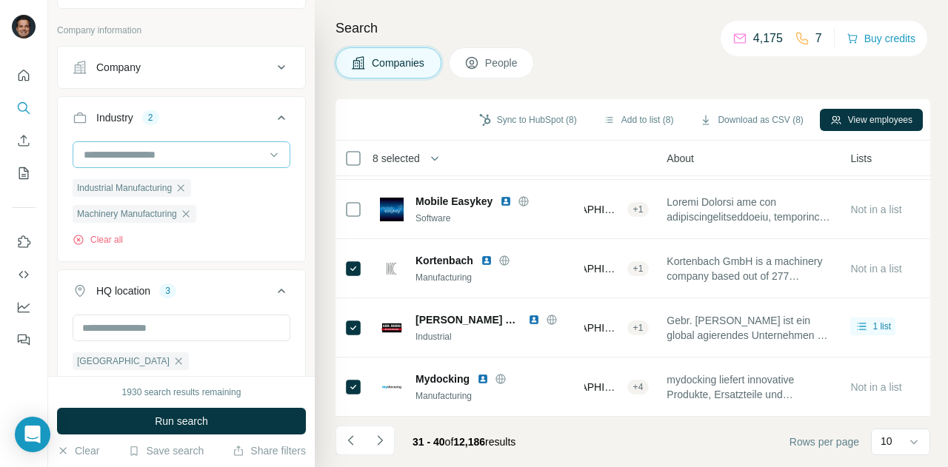
click at [164, 157] on input at bounding box center [173, 155] width 183 height 16
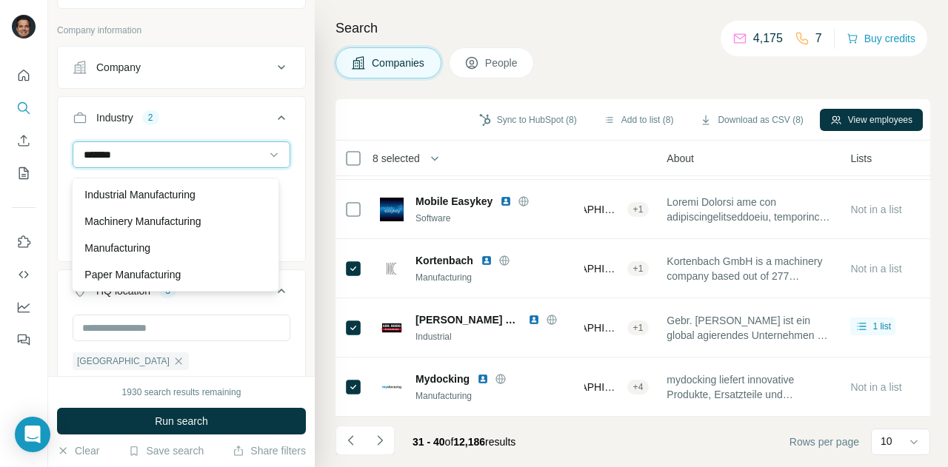
type input "*******"
click at [159, 247] on div "Manufacturing" at bounding box center [174, 248] width 181 height 15
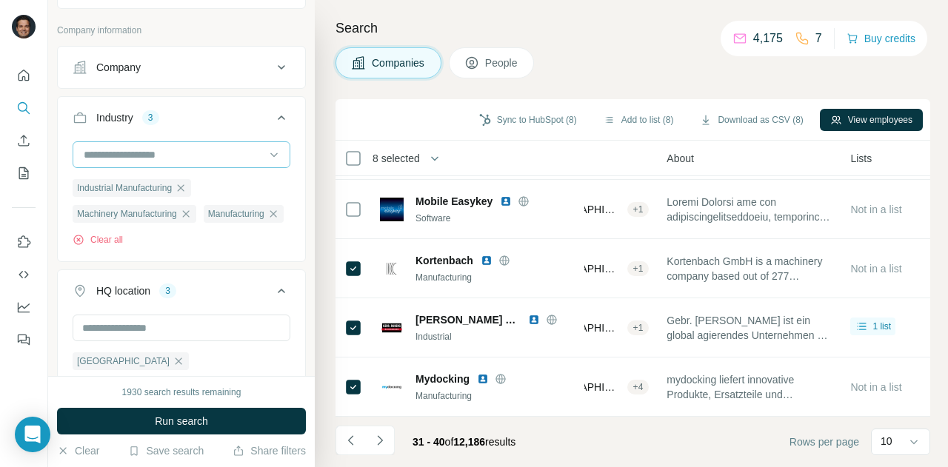
click at [180, 158] on input at bounding box center [173, 155] width 183 height 16
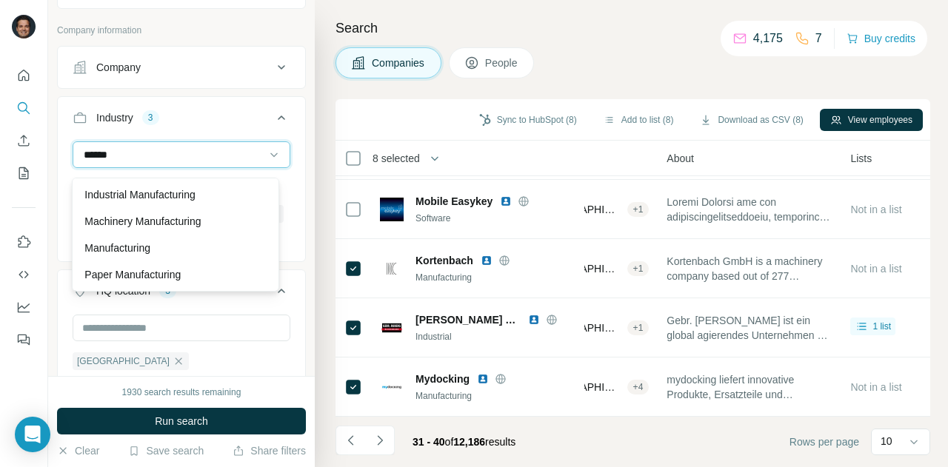
type input "*******"
click at [196, 162] on input "*******" at bounding box center [173, 155] width 183 height 16
click at [161, 161] on input at bounding box center [173, 155] width 183 height 16
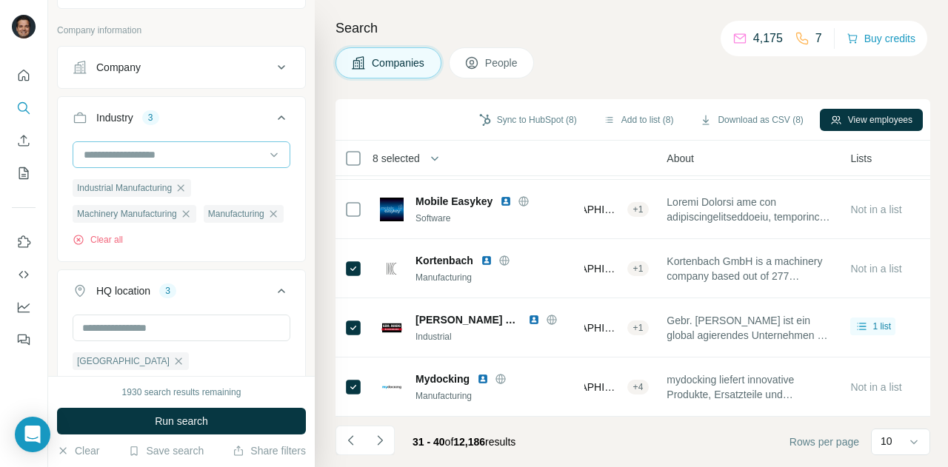
click at [133, 158] on input at bounding box center [173, 155] width 183 height 16
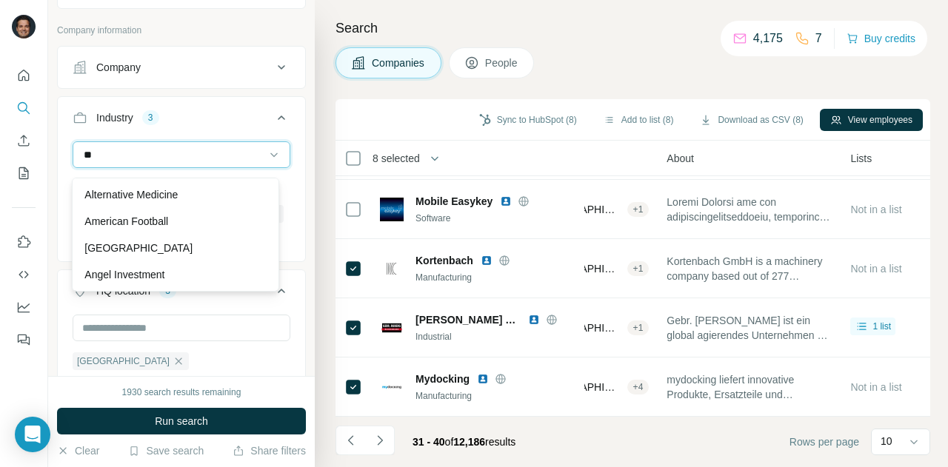
type input "*"
type input "******"
click at [136, 195] on div "Industrial" at bounding box center [174, 194] width 181 height 15
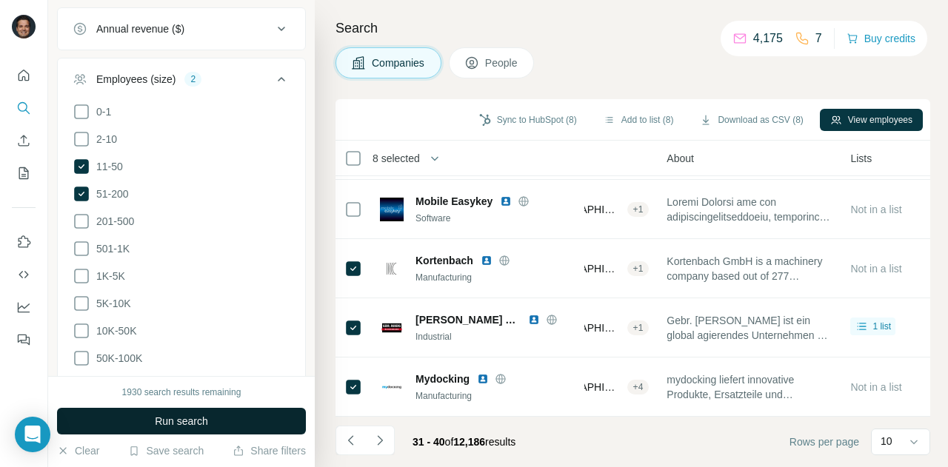
scroll to position [888, 0]
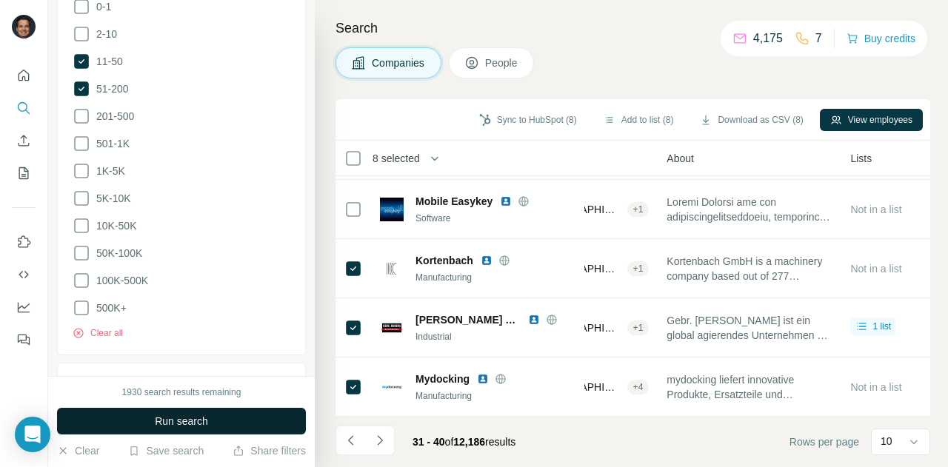
click at [243, 426] on button "Run search" at bounding box center [181, 421] width 249 height 27
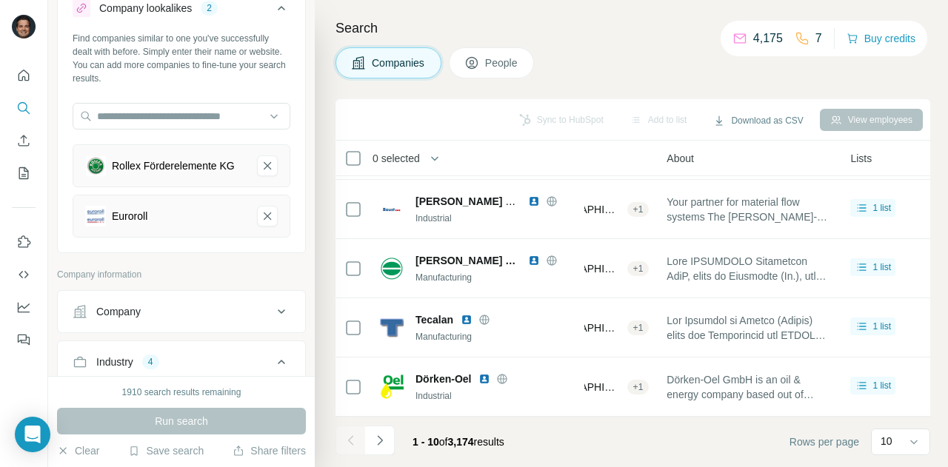
scroll to position [0, 0]
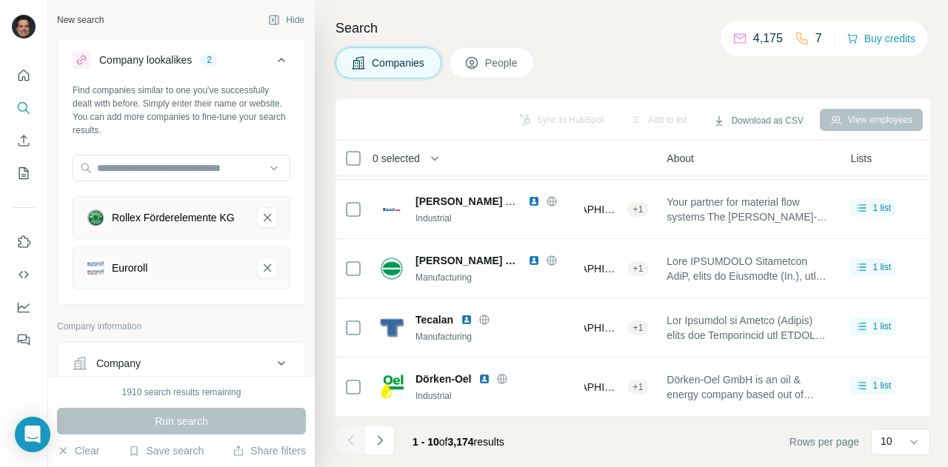
click at [267, 16] on button "Hide" at bounding box center [286, 20] width 57 height 22
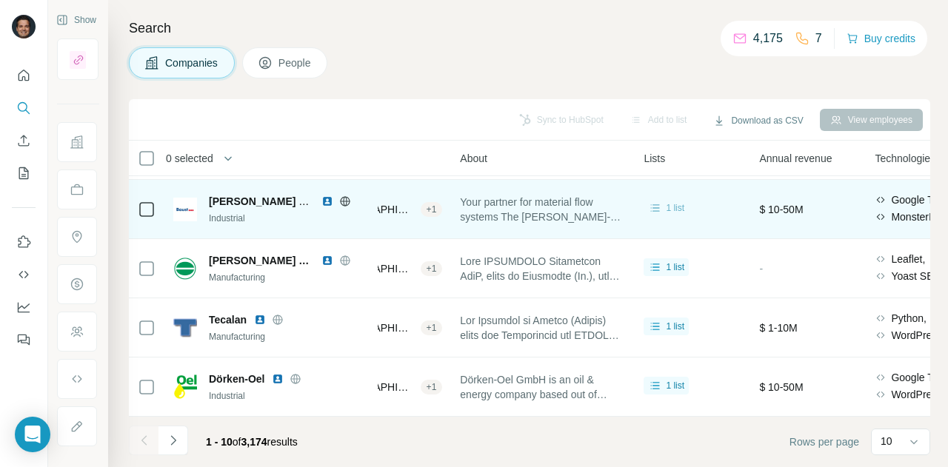
click at [677, 201] on span "1 list" at bounding box center [675, 207] width 19 height 13
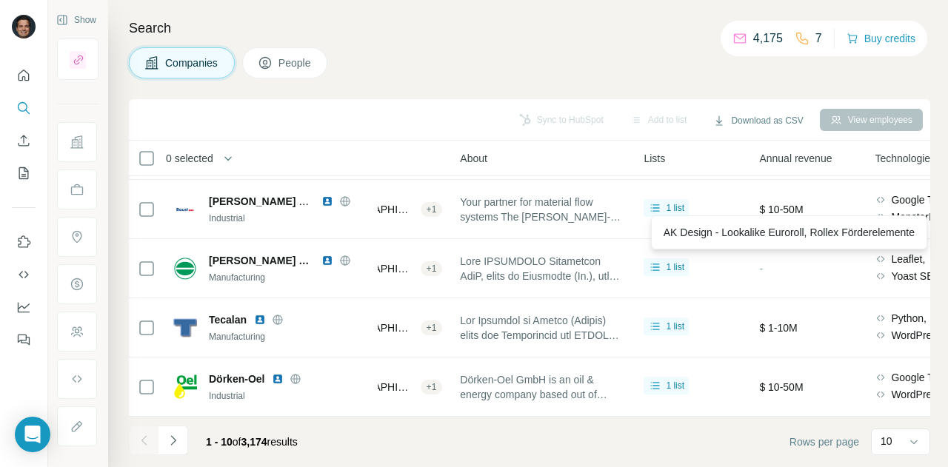
click at [620, 73] on div "Companies People" at bounding box center [529, 62] width 801 height 31
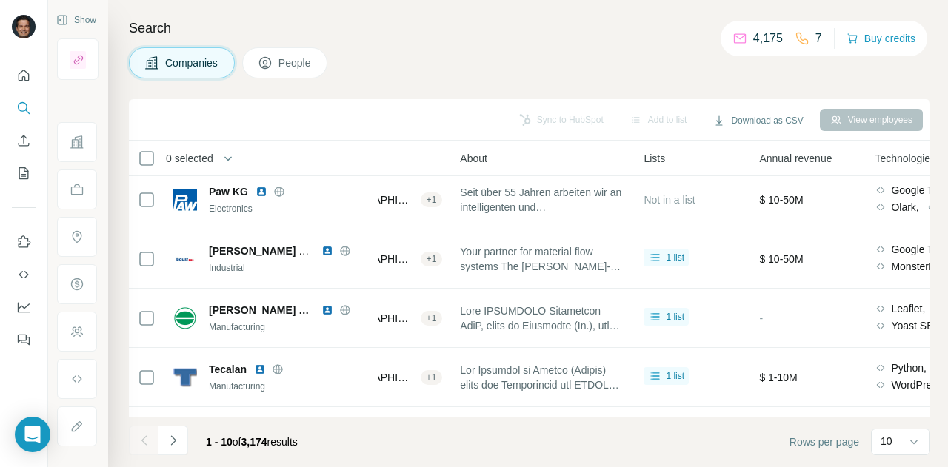
scroll to position [358, 256]
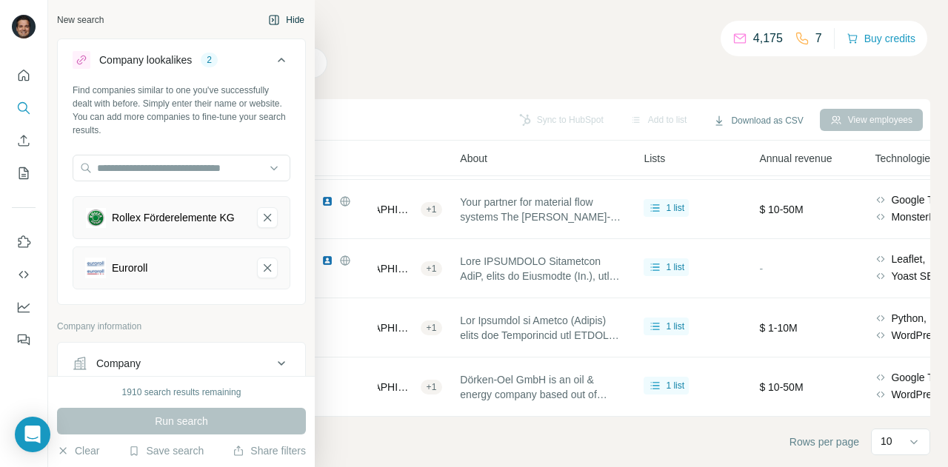
click at [75, 19] on div "New search" at bounding box center [80, 19] width 47 height 13
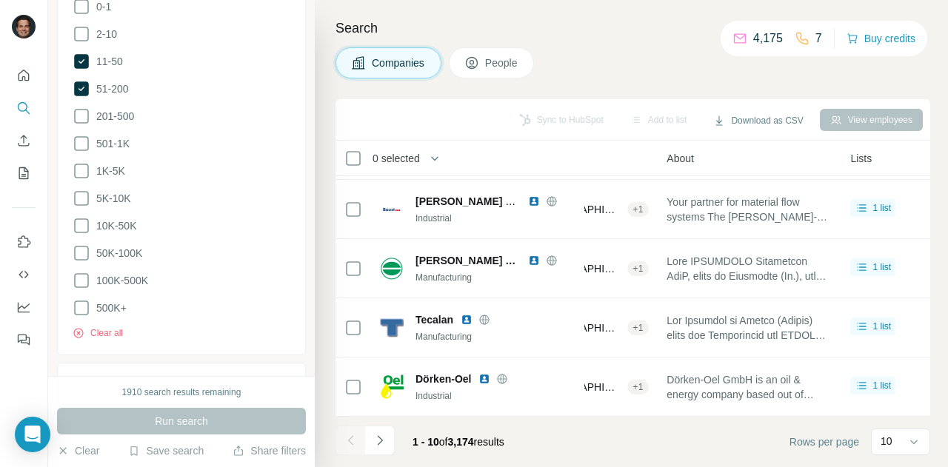
scroll to position [985, 0]
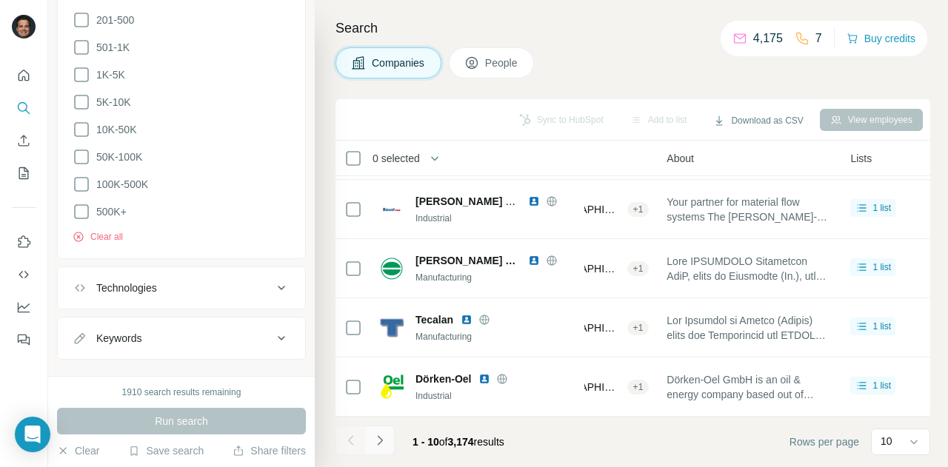
click at [381, 438] on icon "Navigate to next page" at bounding box center [379, 440] width 15 height 15
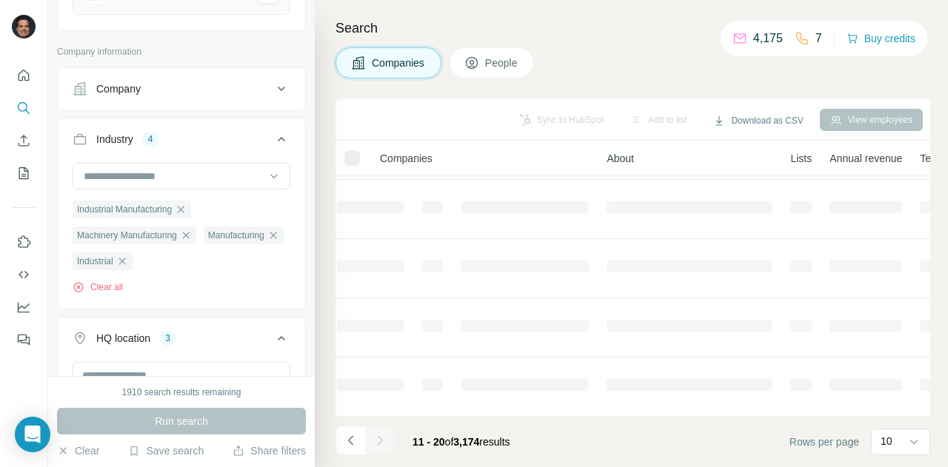
scroll to position [244, 0]
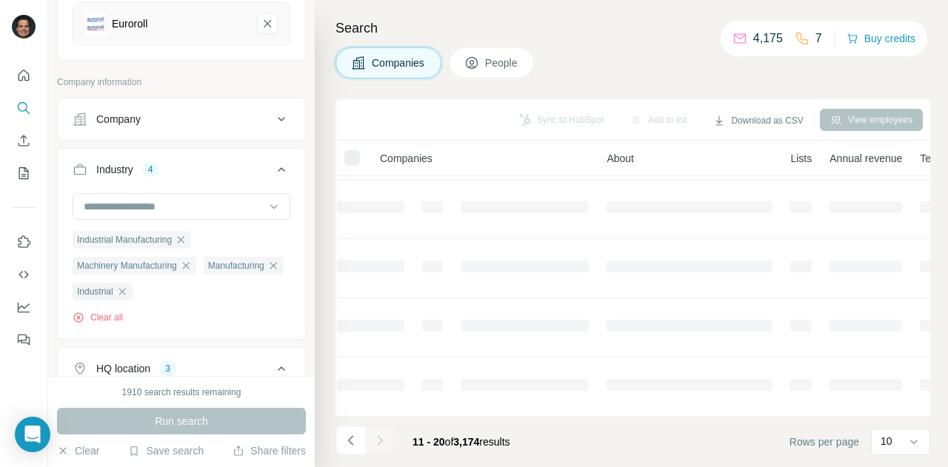
click at [612, 65] on div "Companies People" at bounding box center [632, 62] width 595 height 31
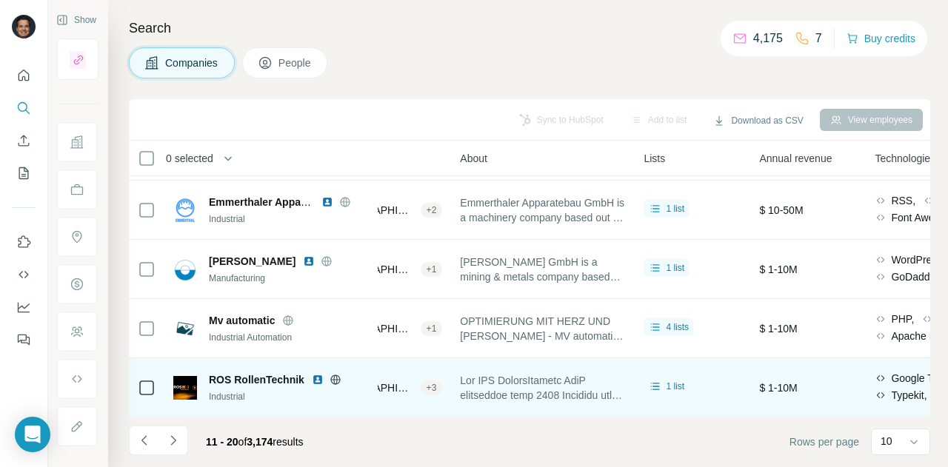
scroll to position [358, 256]
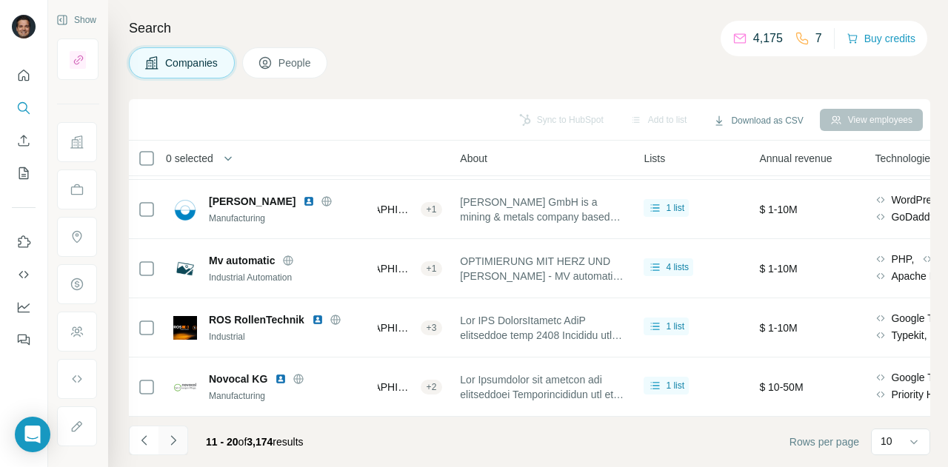
click at [178, 442] on icon "Navigate to next page" at bounding box center [173, 440] width 15 height 15
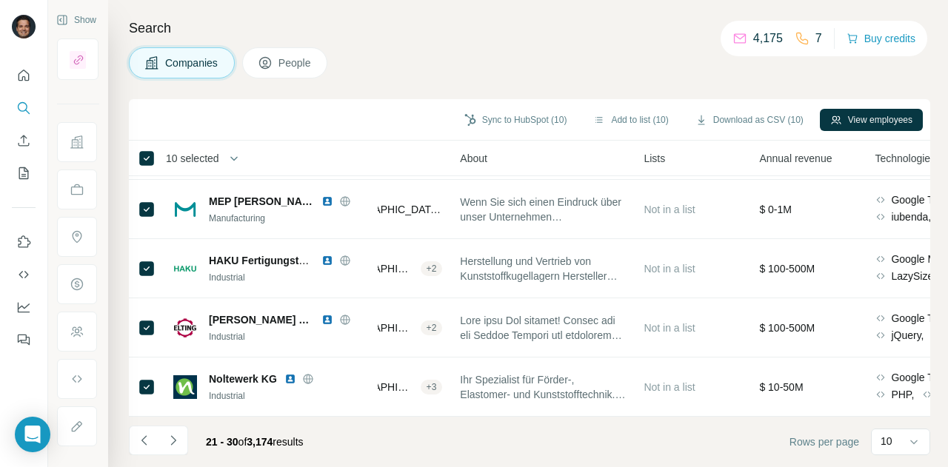
scroll to position [0, 256]
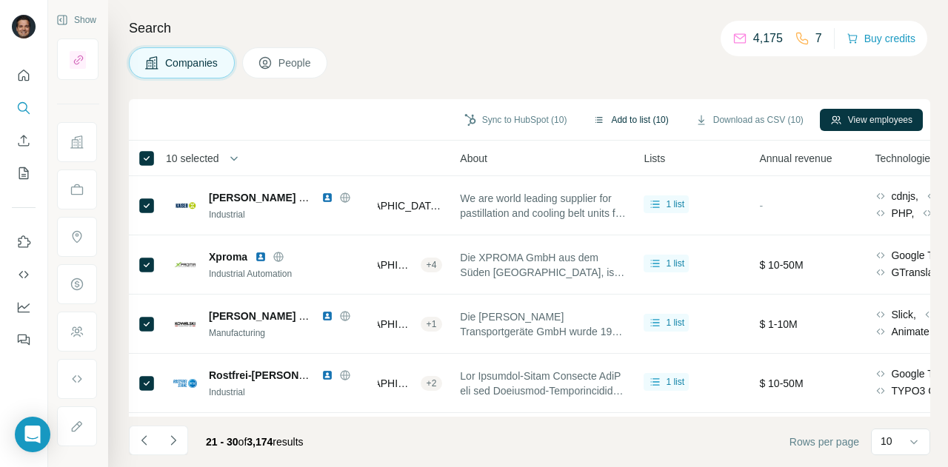
click at [638, 116] on button "Add to list (10)" at bounding box center [631, 120] width 96 height 22
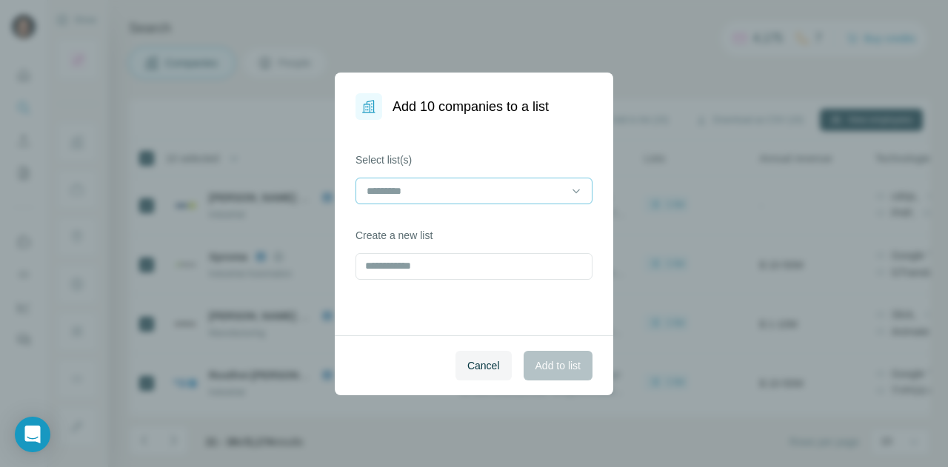
click at [468, 193] on input at bounding box center [465, 191] width 200 height 16
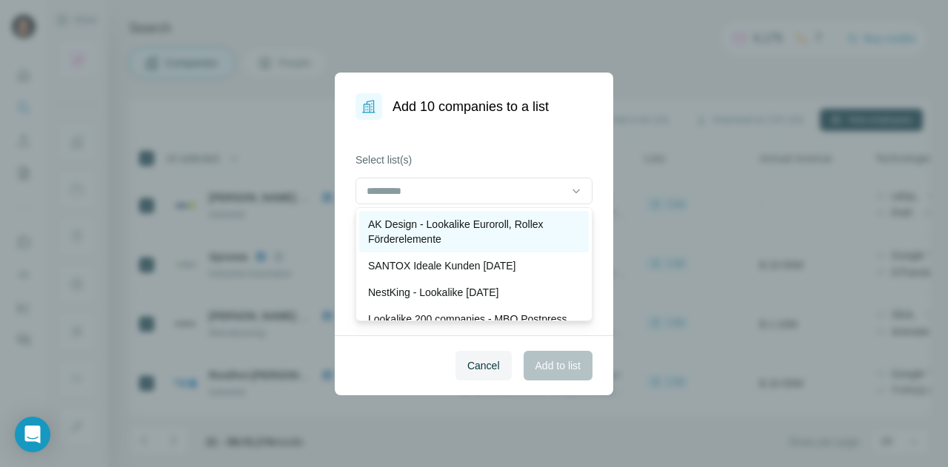
click at [466, 226] on p "AK Design - Lookalike Euroroll, Rollex Förderelemente" at bounding box center [474, 232] width 212 height 30
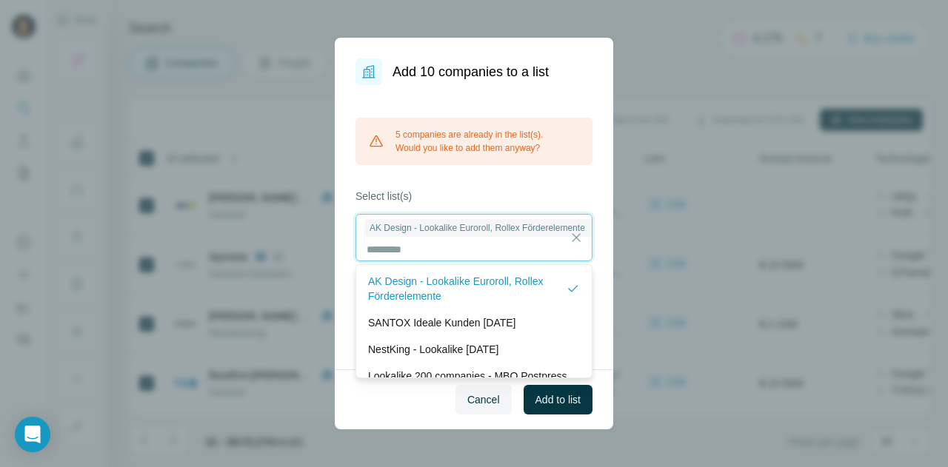
scroll to position [1, 0]
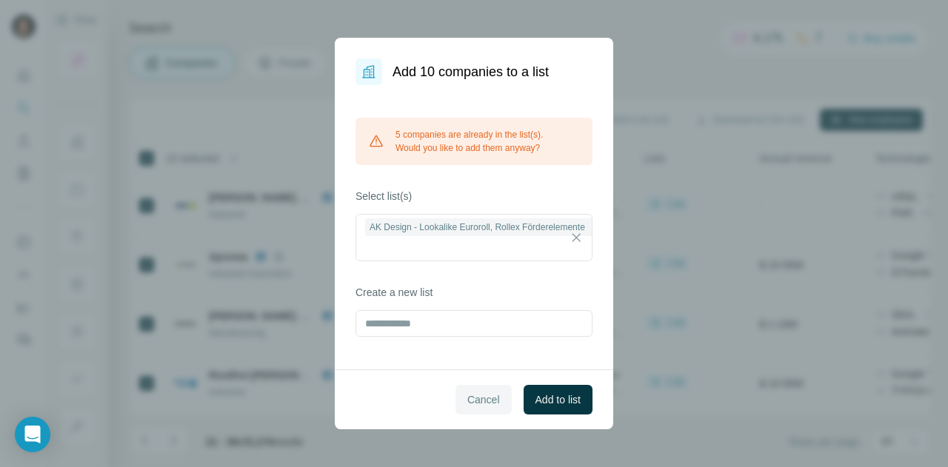
click at [478, 397] on span "Cancel" at bounding box center [483, 399] width 33 height 15
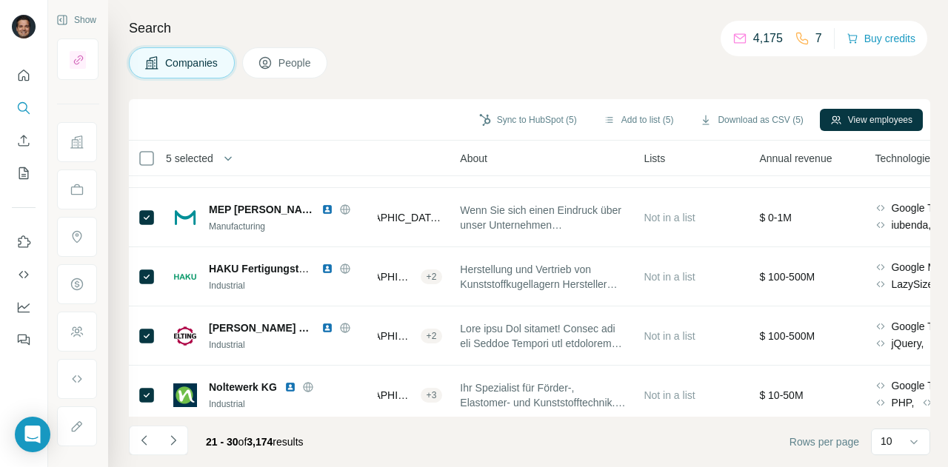
scroll to position [358, 256]
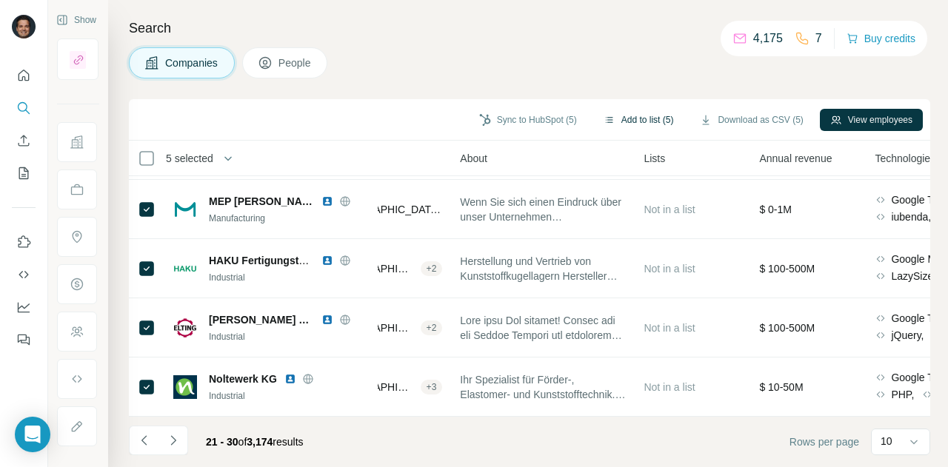
click at [644, 116] on button "Add to list (5)" at bounding box center [638, 120] width 91 height 22
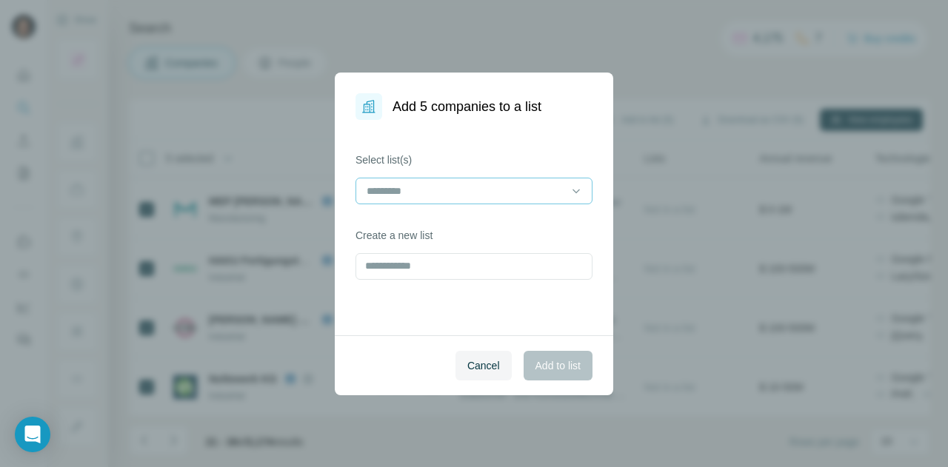
click at [458, 196] on input at bounding box center [465, 191] width 200 height 16
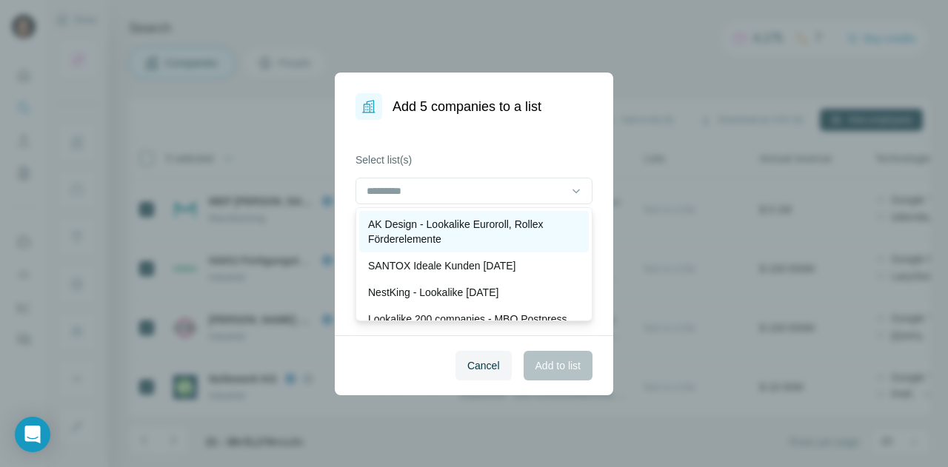
click at [460, 229] on p "AK Design - Lookalike Euroroll, Rollex Förderelemente" at bounding box center [474, 232] width 212 height 30
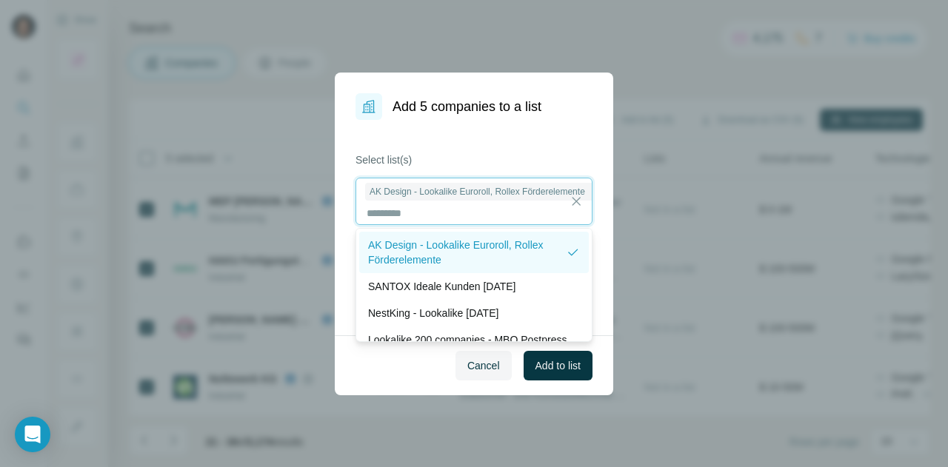
scroll to position [1, 0]
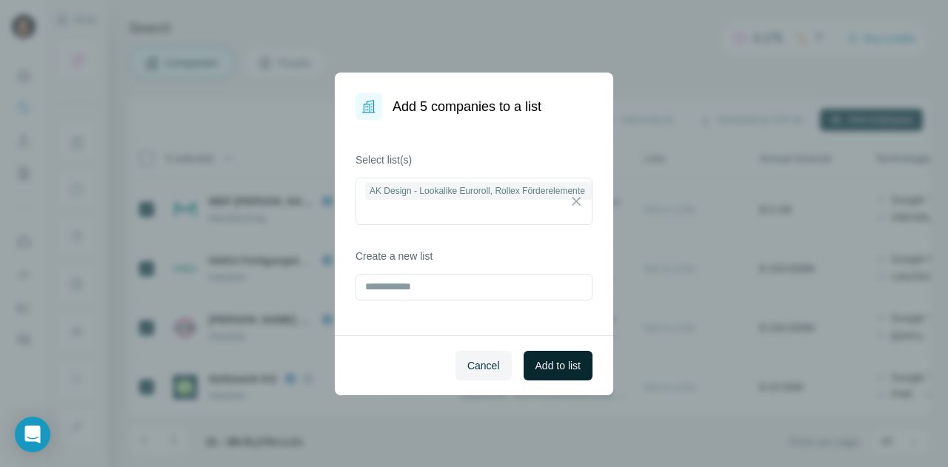
click at [549, 362] on span "Add to list" at bounding box center [557, 365] width 45 height 15
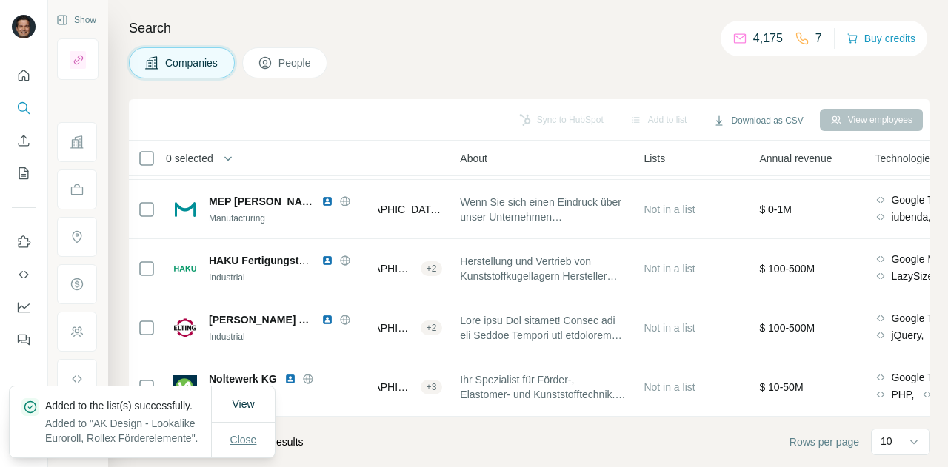
click at [261, 429] on button "Close" at bounding box center [243, 439] width 47 height 27
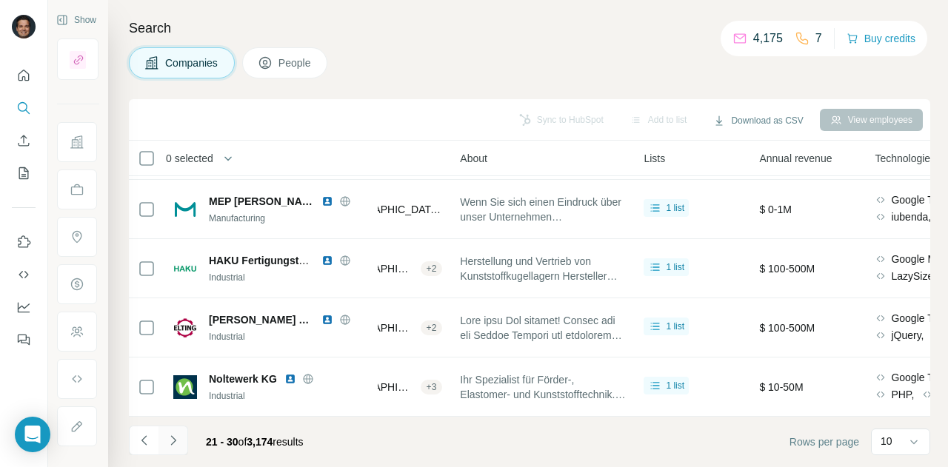
click at [178, 440] on icon "Navigate to next page" at bounding box center [173, 440] width 15 height 15
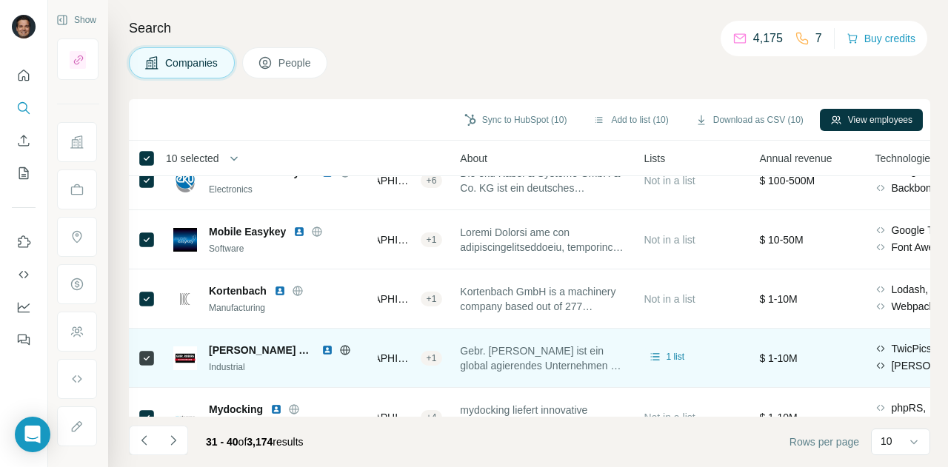
scroll to position [0, 256]
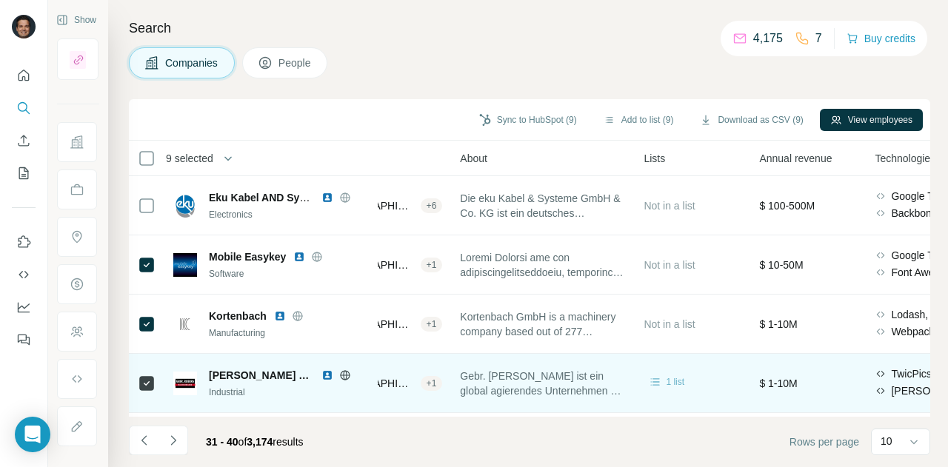
click at [676, 383] on span "1 list" at bounding box center [675, 381] width 19 height 13
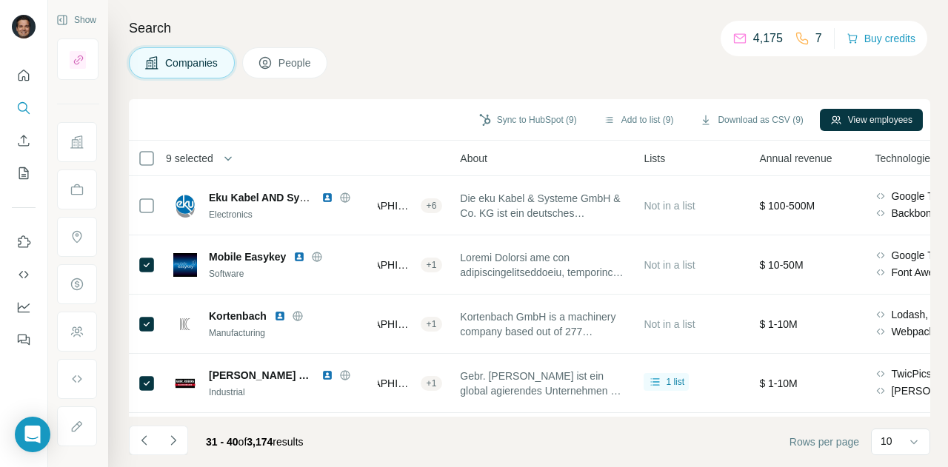
click at [404, 68] on div "Companies People" at bounding box center [529, 62] width 801 height 31
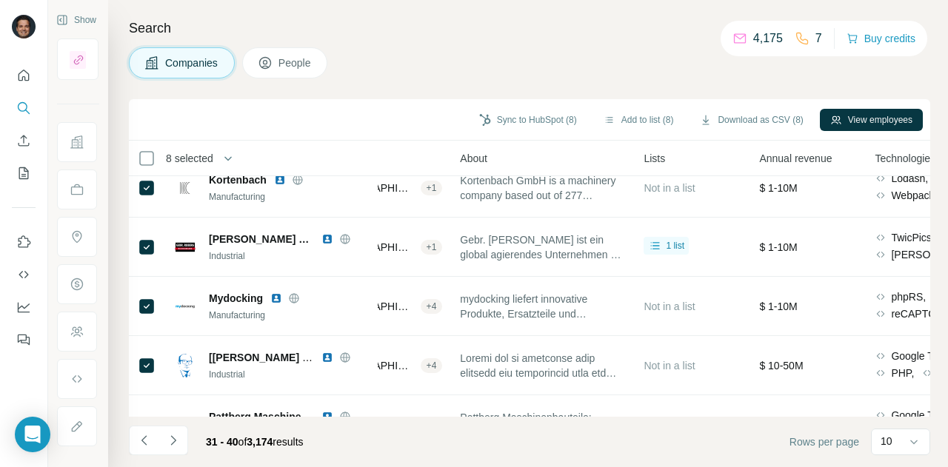
scroll to position [358, 256]
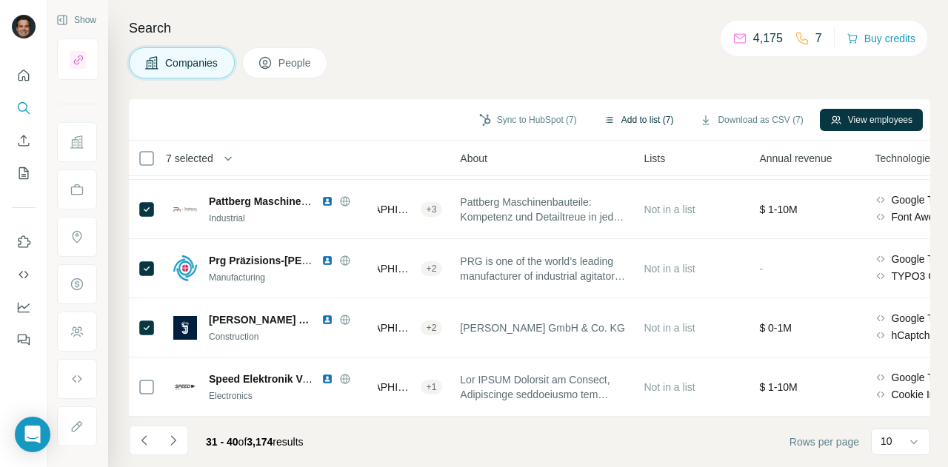
click at [642, 115] on button "Add to list (7)" at bounding box center [638, 120] width 91 height 22
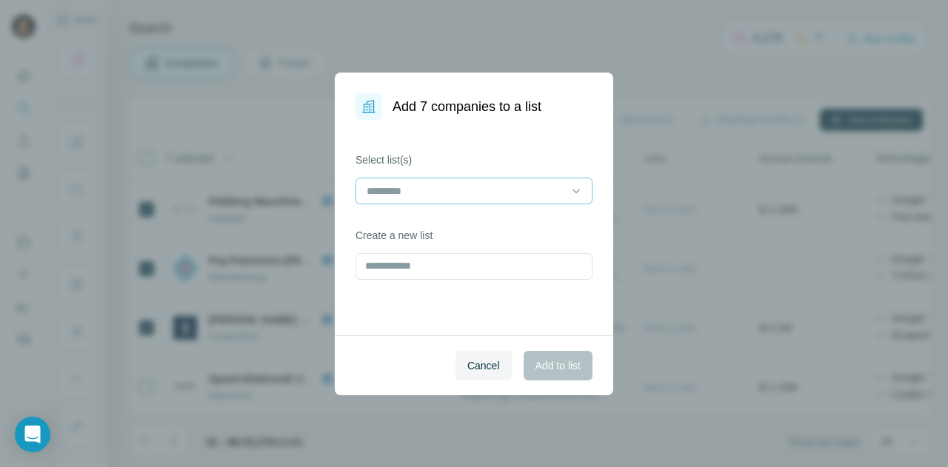
click at [430, 195] on input at bounding box center [465, 191] width 200 height 16
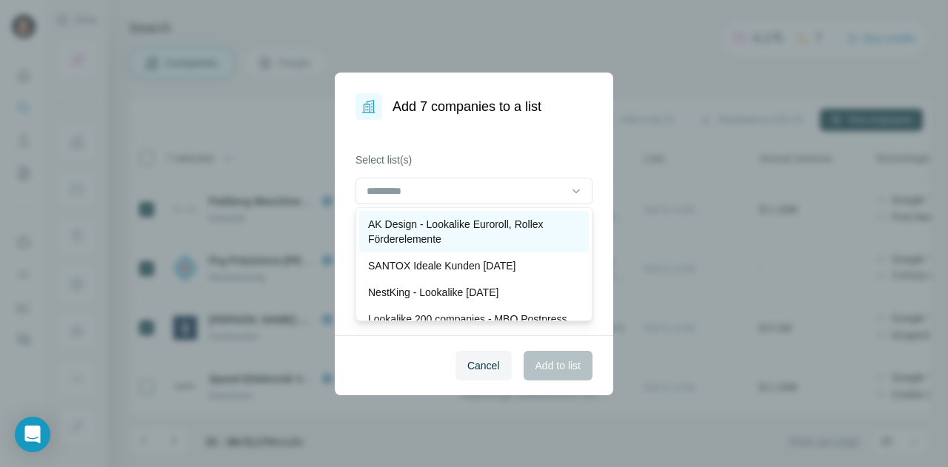
click at [430, 226] on p "AK Design - Lookalike Euroroll, Rollex Förderelemente" at bounding box center [474, 232] width 212 height 30
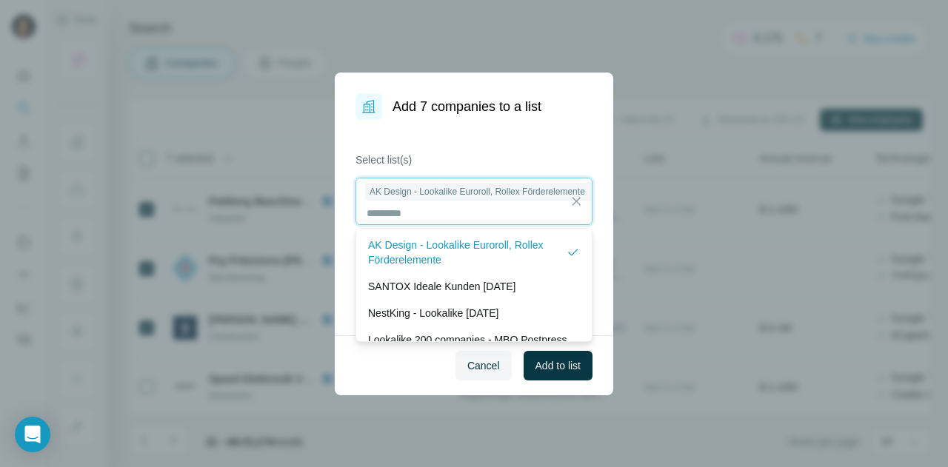
scroll to position [1, 0]
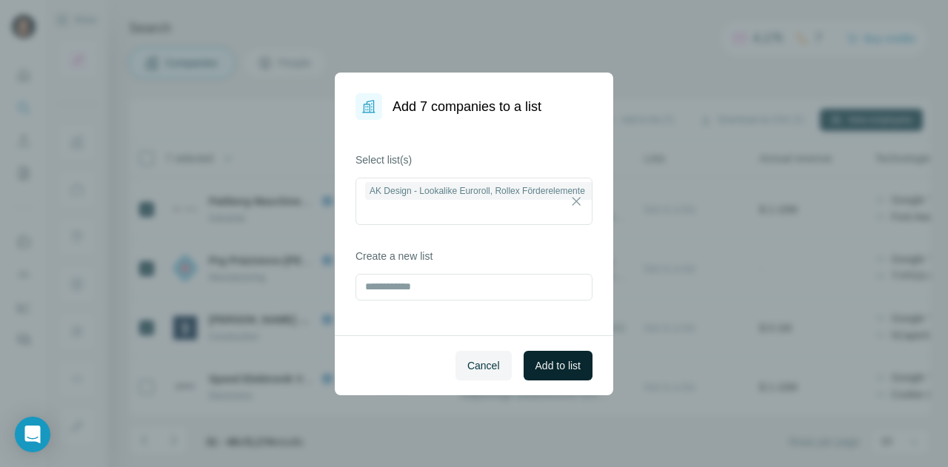
click at [569, 359] on span "Add to list" at bounding box center [557, 365] width 45 height 15
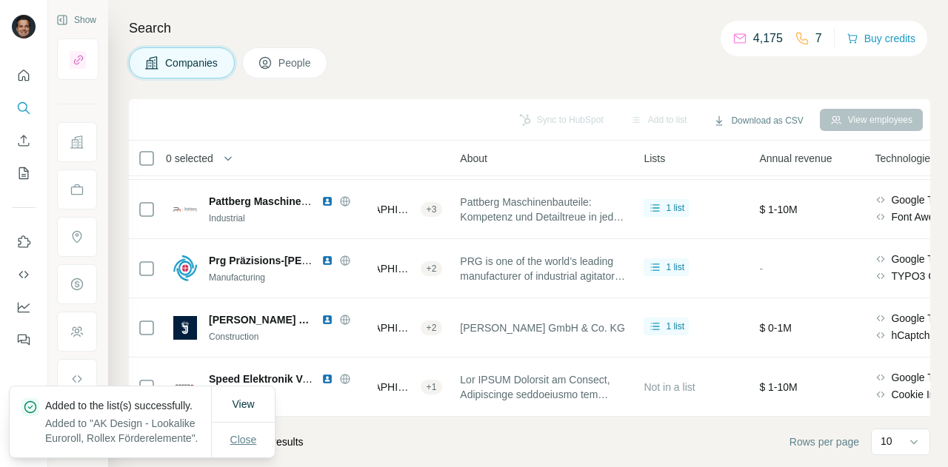
click at [252, 432] on span "Close" at bounding box center [243, 439] width 27 height 15
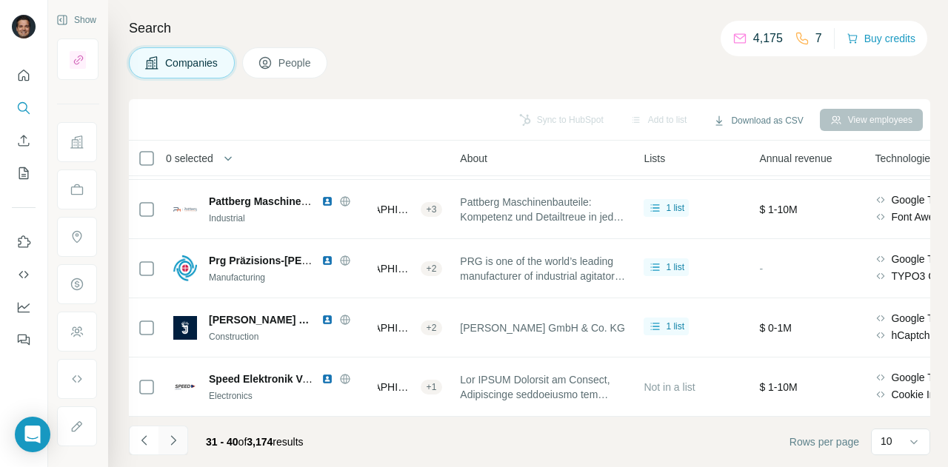
click at [175, 438] on icon "Navigate to next page" at bounding box center [173, 440] width 15 height 15
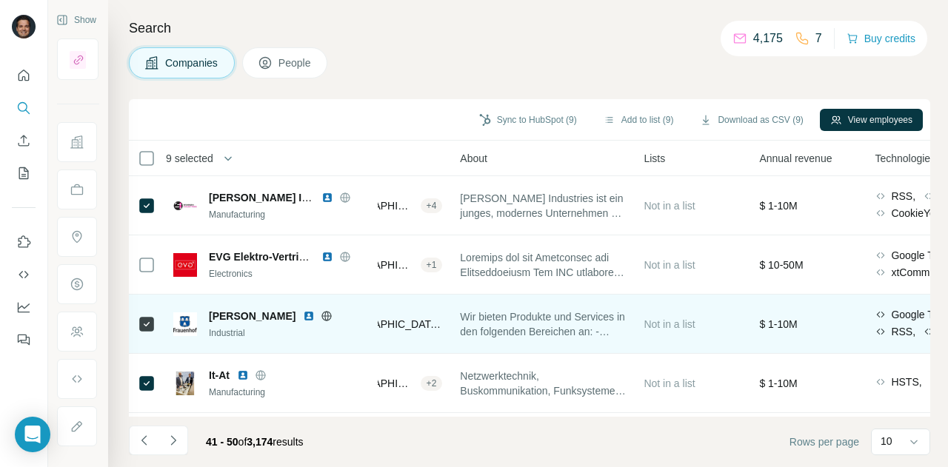
scroll to position [0, 256]
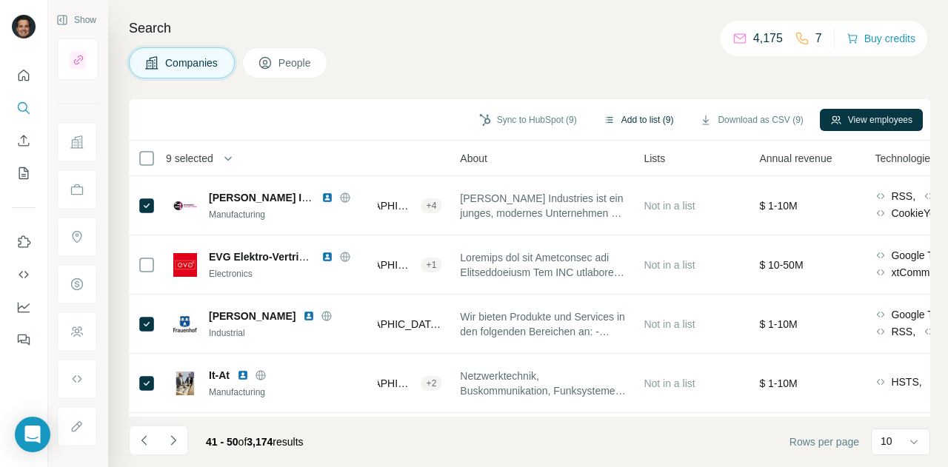
click at [640, 115] on button "Add to list (9)" at bounding box center [638, 120] width 91 height 22
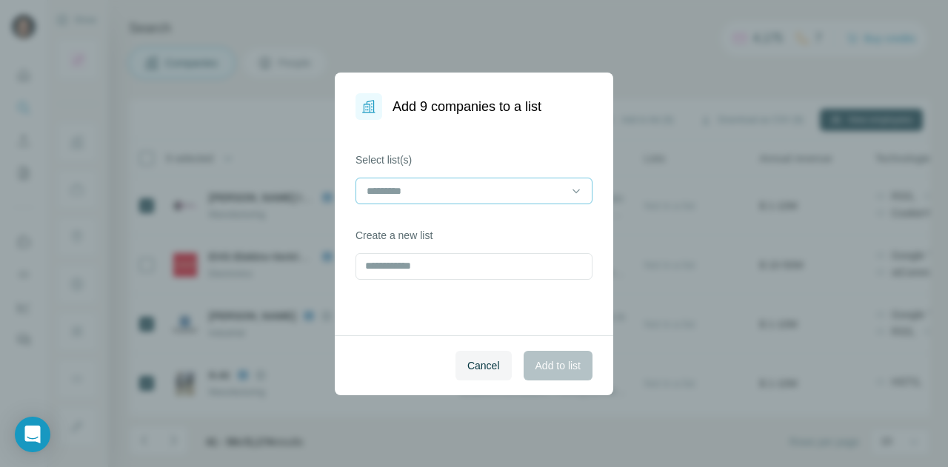
click at [481, 186] on input at bounding box center [465, 191] width 200 height 16
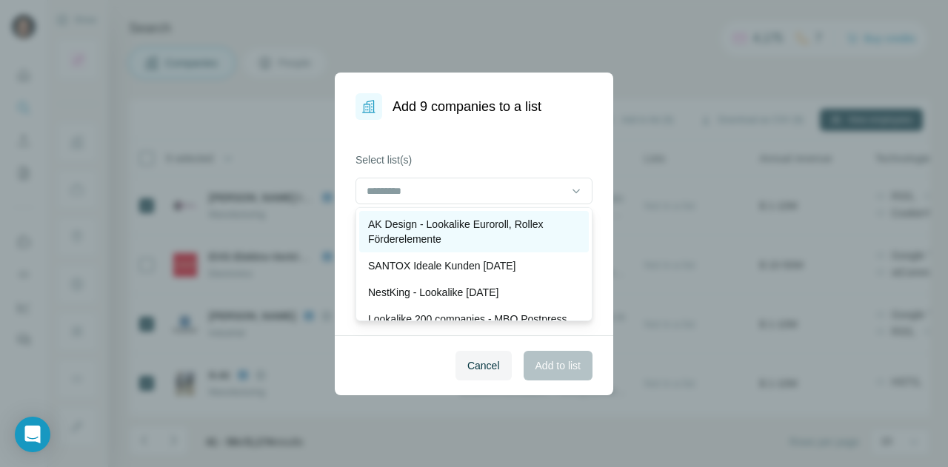
click at [463, 227] on p "AK Design - Lookalike Euroroll, Rollex Förderelemente" at bounding box center [474, 232] width 212 height 30
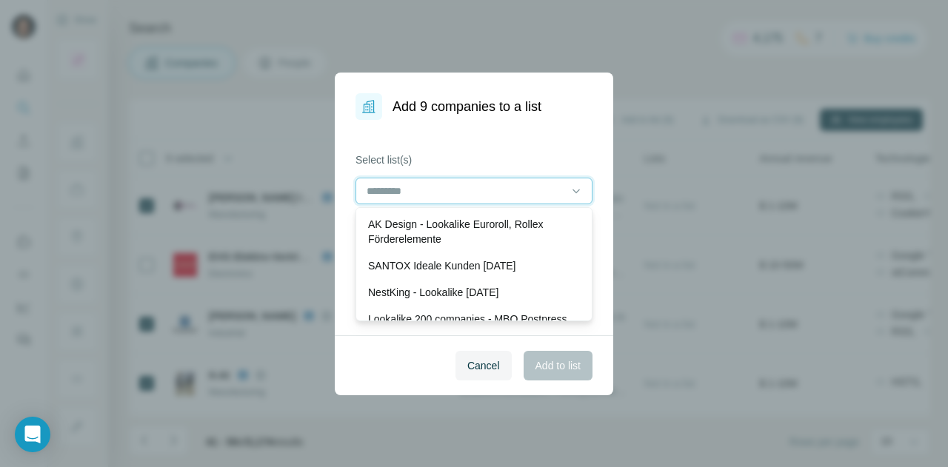
scroll to position [1, 0]
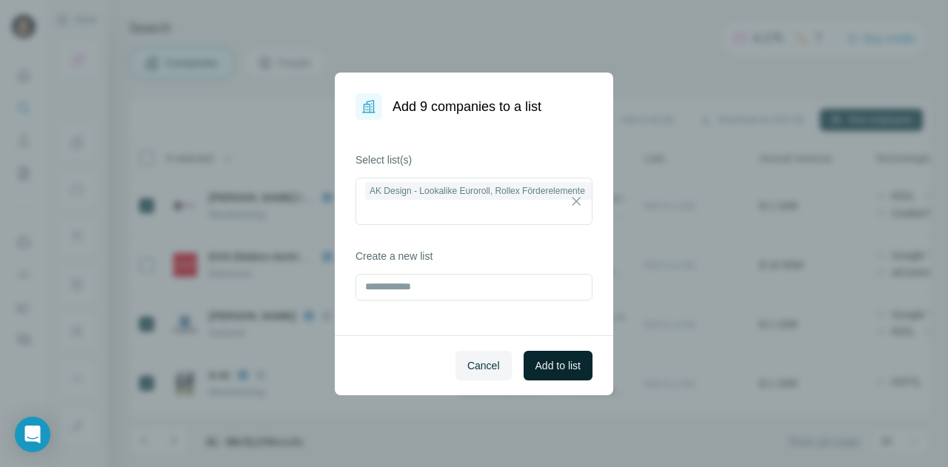
click at [555, 362] on span "Add to list" at bounding box center [557, 365] width 45 height 15
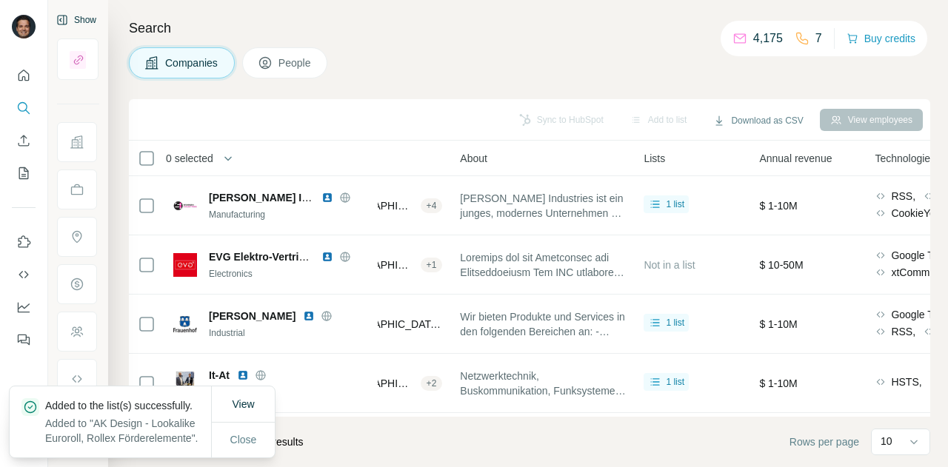
click at [76, 16] on button "Show" at bounding box center [76, 20] width 61 height 22
click at [247, 439] on span "Close" at bounding box center [243, 439] width 27 height 15
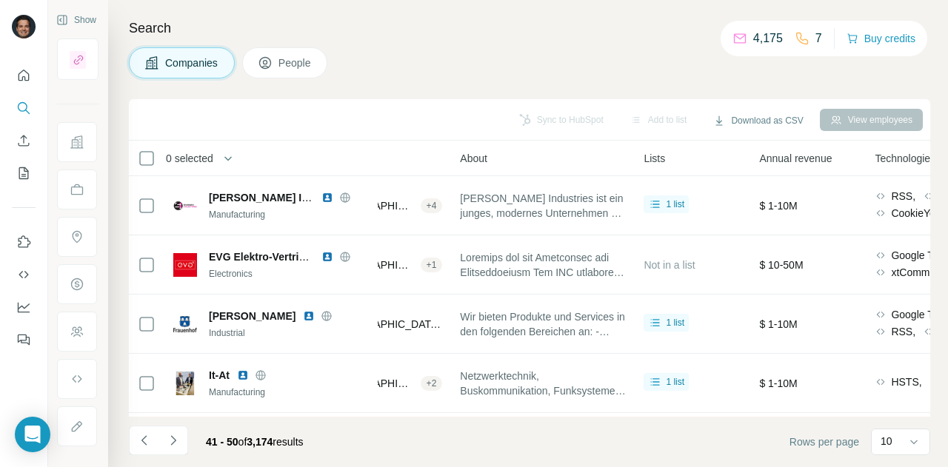
click at [89, 16] on div "Show" at bounding box center [78, 233] width 60 height 467
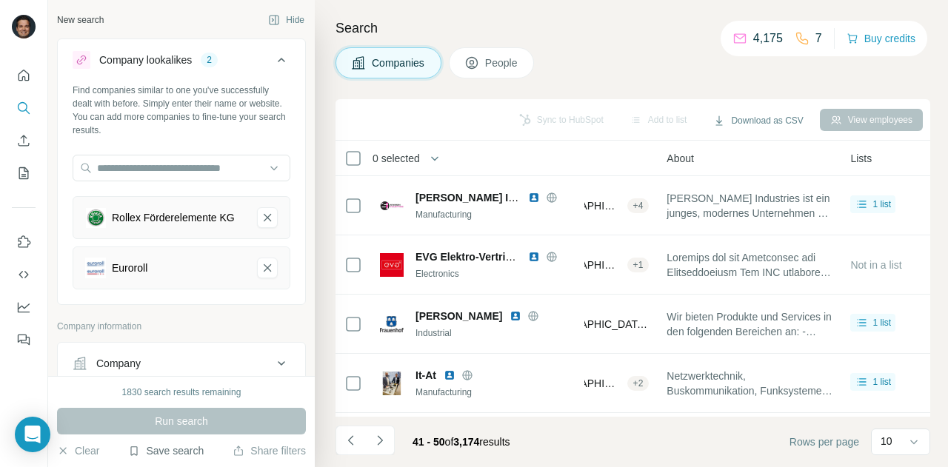
click at [167, 452] on button "Save search" at bounding box center [166, 450] width 76 height 15
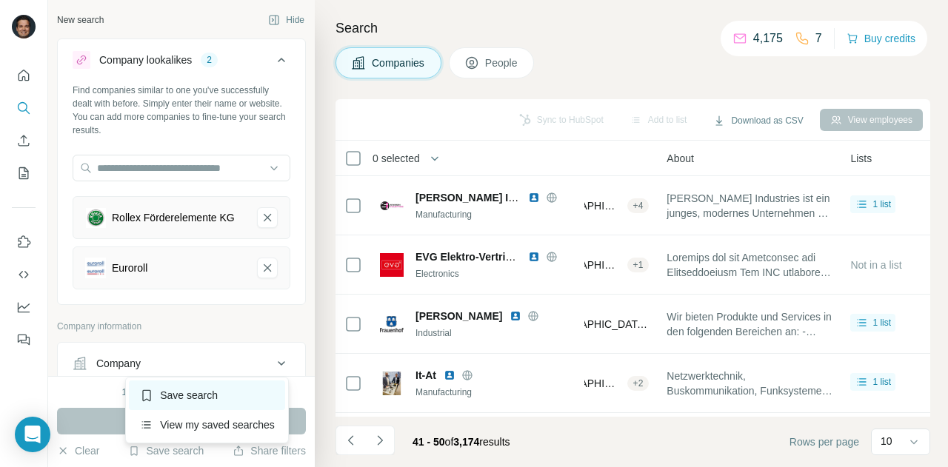
click at [206, 395] on div "Save search" at bounding box center [207, 396] width 156 height 30
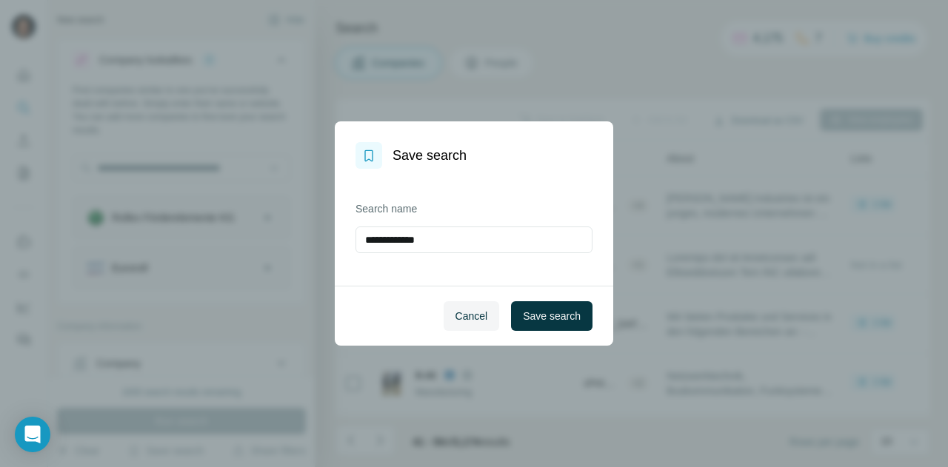
drag, startPoint x: 434, startPoint y: 235, endPoint x: 348, endPoint y: 238, distance: 85.9
click at [354, 232] on div "**********" at bounding box center [474, 227] width 278 height 117
type input "**********"
click at [532, 307] on button "Save search" at bounding box center [551, 316] width 81 height 30
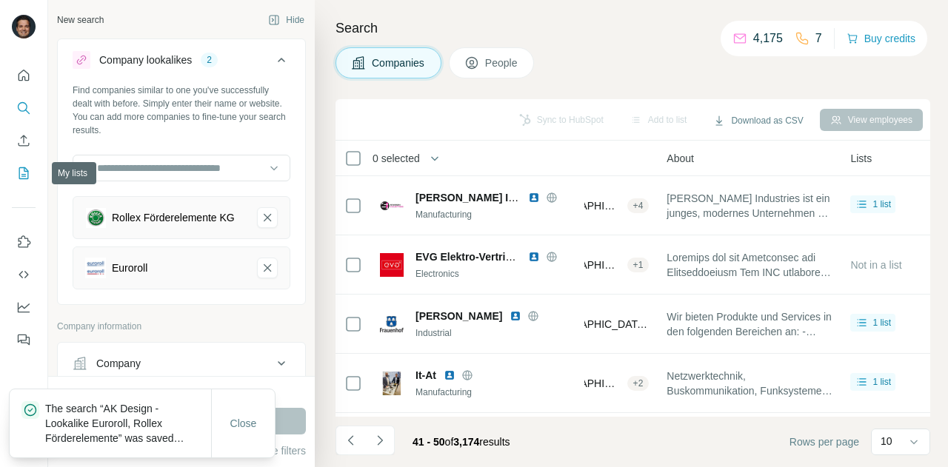
click at [21, 174] on icon "My lists" at bounding box center [23, 173] width 15 height 15
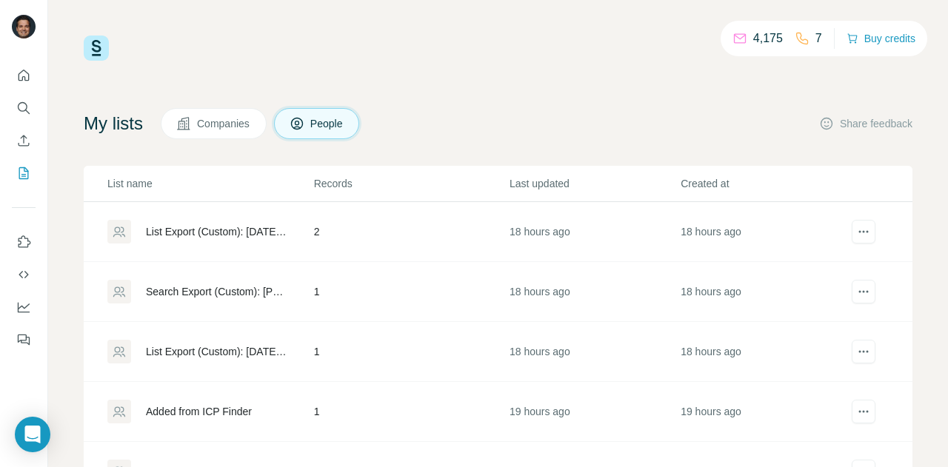
click at [234, 125] on span "Companies" at bounding box center [224, 123] width 54 height 15
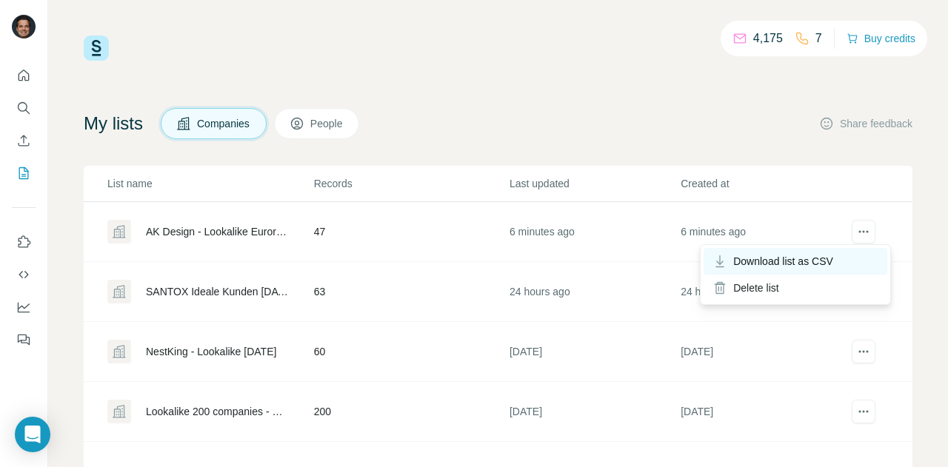
click at [816, 263] on span "Download list as CSV" at bounding box center [783, 261] width 100 height 15
